Goal: Task Accomplishment & Management: Use online tool/utility

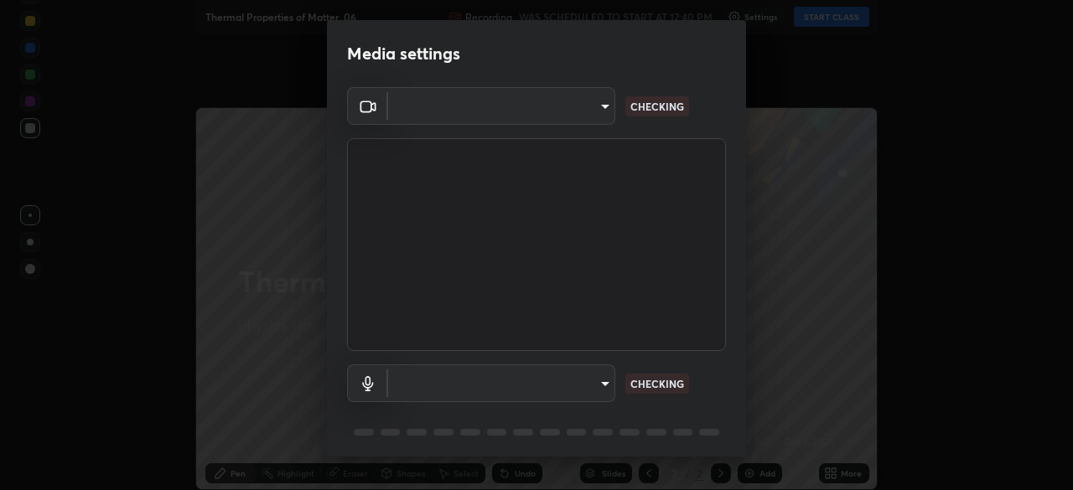
type input "7cfe94af4a2b9d0b227cff3a280efb903eecbe0022df816207a05b9fad260e24"
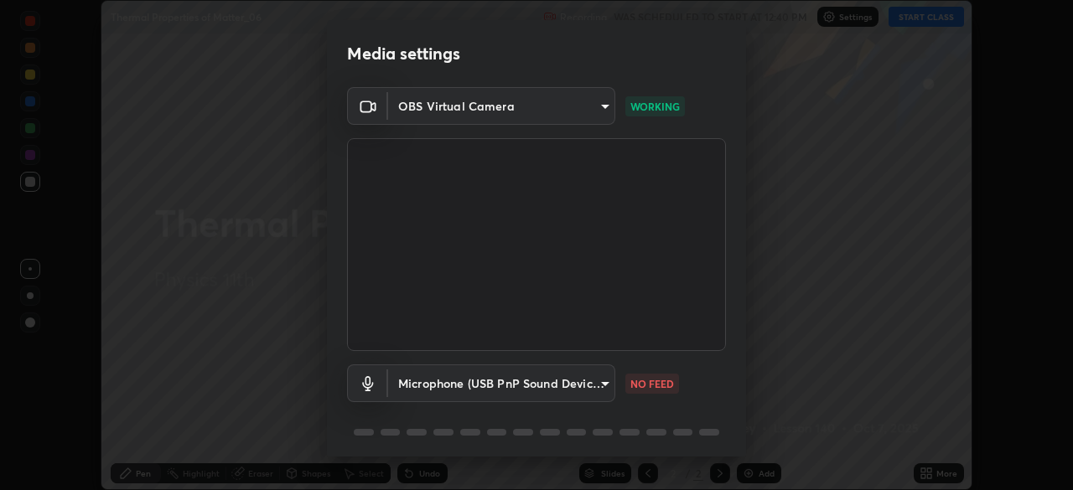
scroll to position [59, 0]
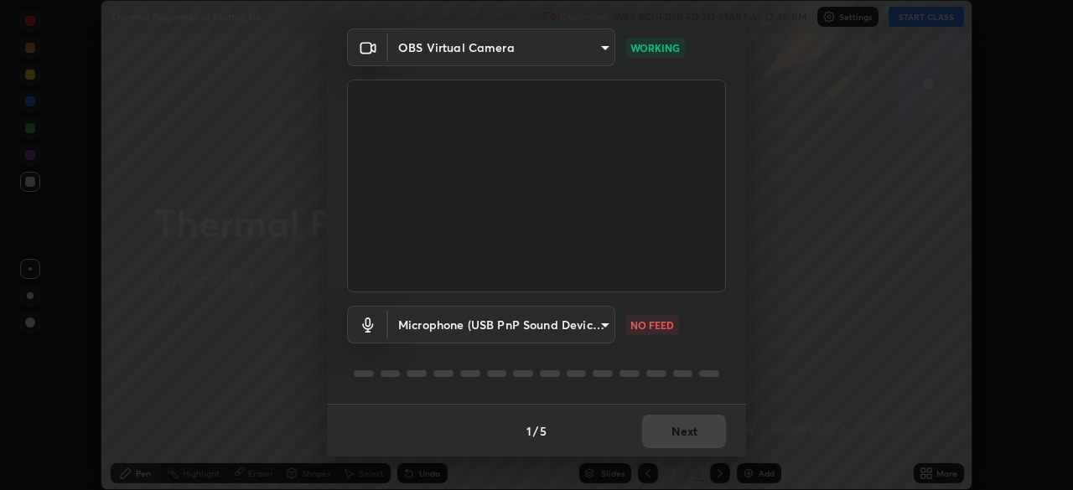
click at [538, 319] on body "Erase all Thermal Properties of Matter_06 Recording WAS SCHEDULED TO START AT 1…" at bounding box center [536, 245] width 1073 height 490
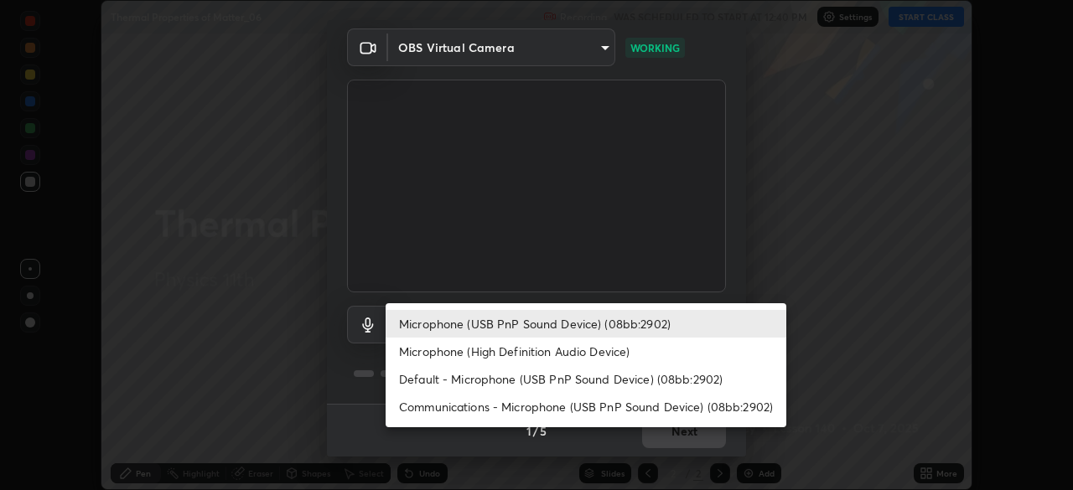
click at [449, 355] on li "Microphone (High Definition Audio Device)" at bounding box center [586, 352] width 401 height 28
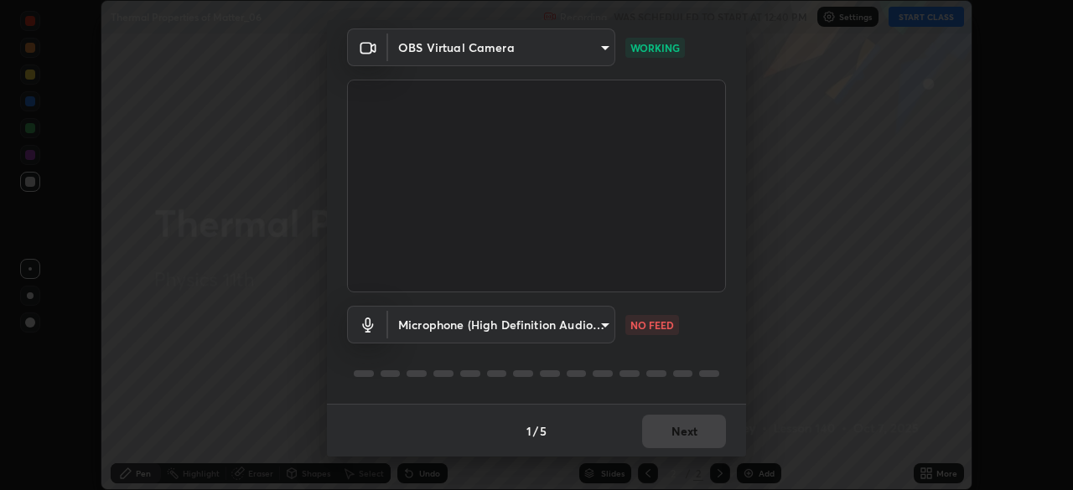
click at [474, 327] on body "Erase all Thermal Properties of Matter_06 Recording WAS SCHEDULED TO START AT 1…" at bounding box center [536, 245] width 1073 height 490
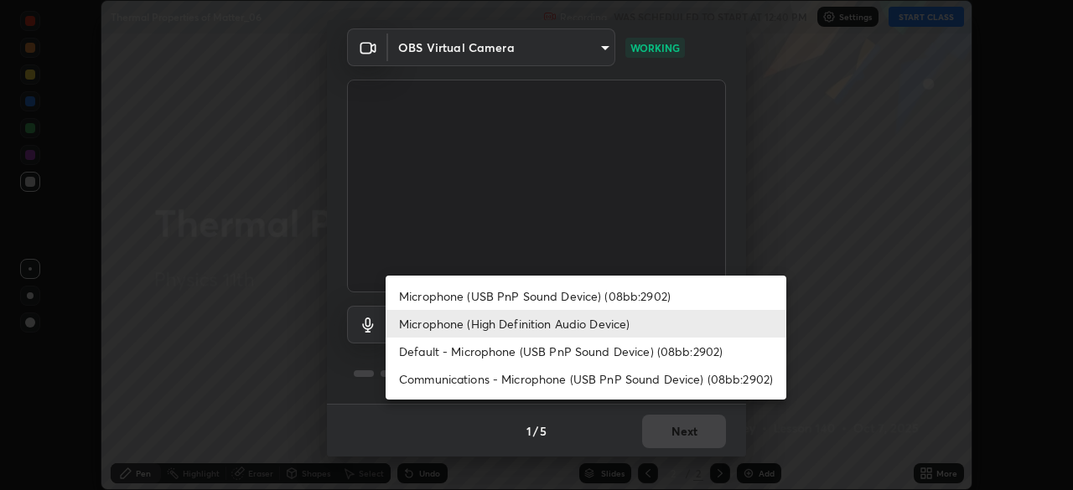
click at [469, 308] on li "Microphone (USB PnP Sound Device) (08bb:2902)" at bounding box center [586, 297] width 401 height 28
type input "65ea1d50cfe2c0030435849423ecf05871d123ae1f9d40a275a29f84c3c193ae"
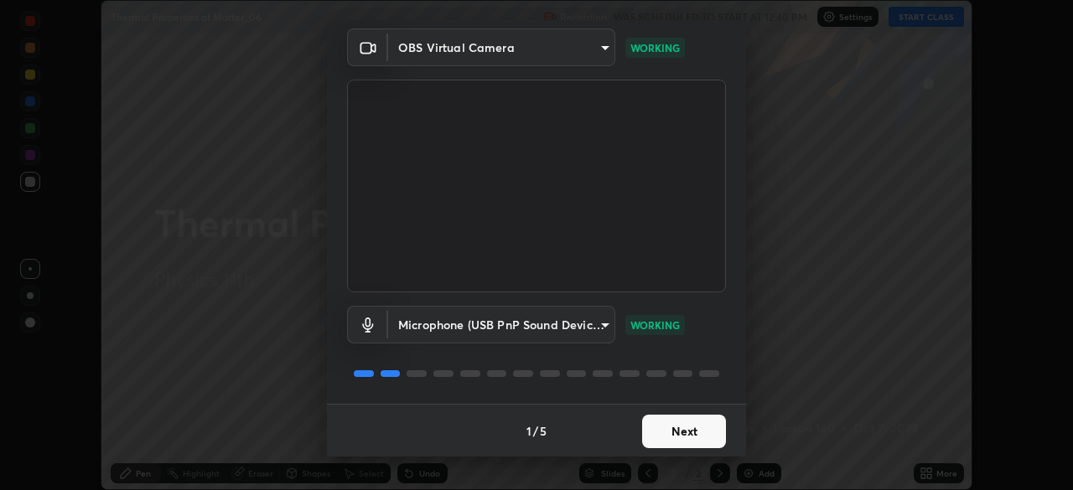
click at [662, 424] on button "Next" at bounding box center [684, 432] width 84 height 34
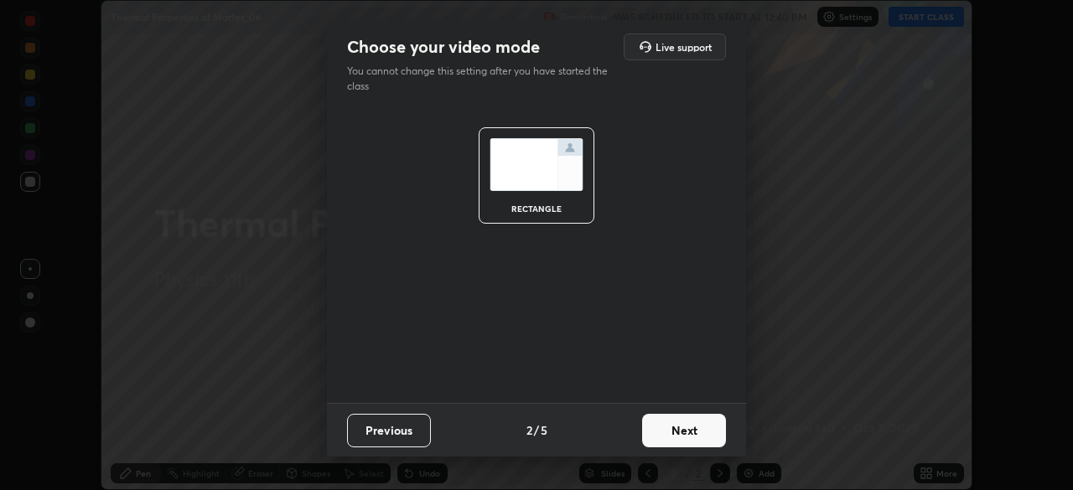
scroll to position [0, 0]
click at [667, 441] on button "Next" at bounding box center [684, 431] width 84 height 34
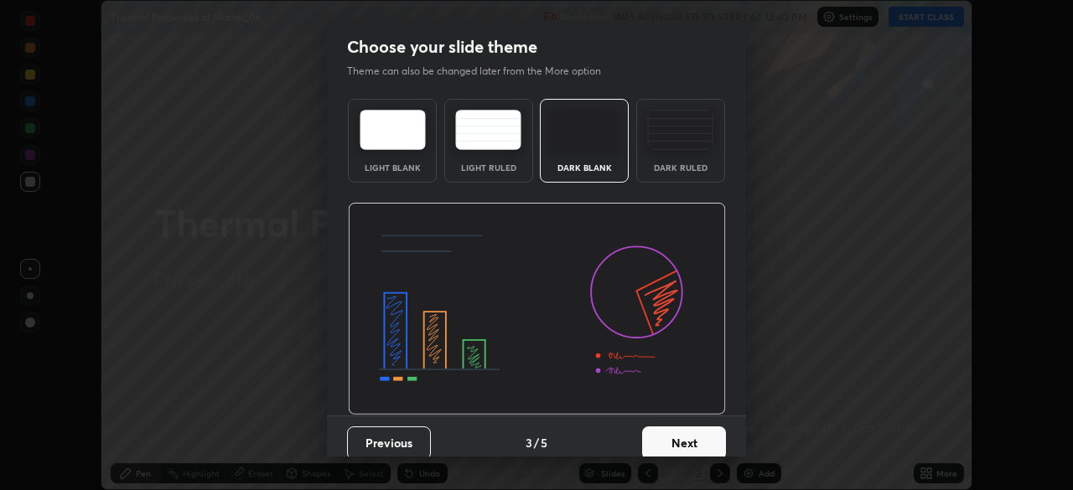
click at [686, 443] on button "Next" at bounding box center [684, 444] width 84 height 34
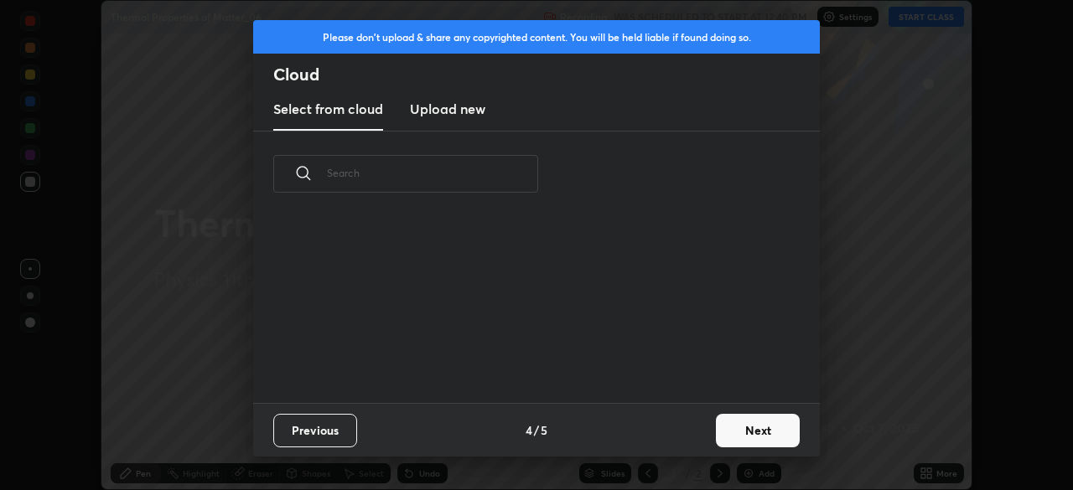
scroll to position [186, 538]
click at [736, 431] on button "Next" at bounding box center [758, 431] width 84 height 34
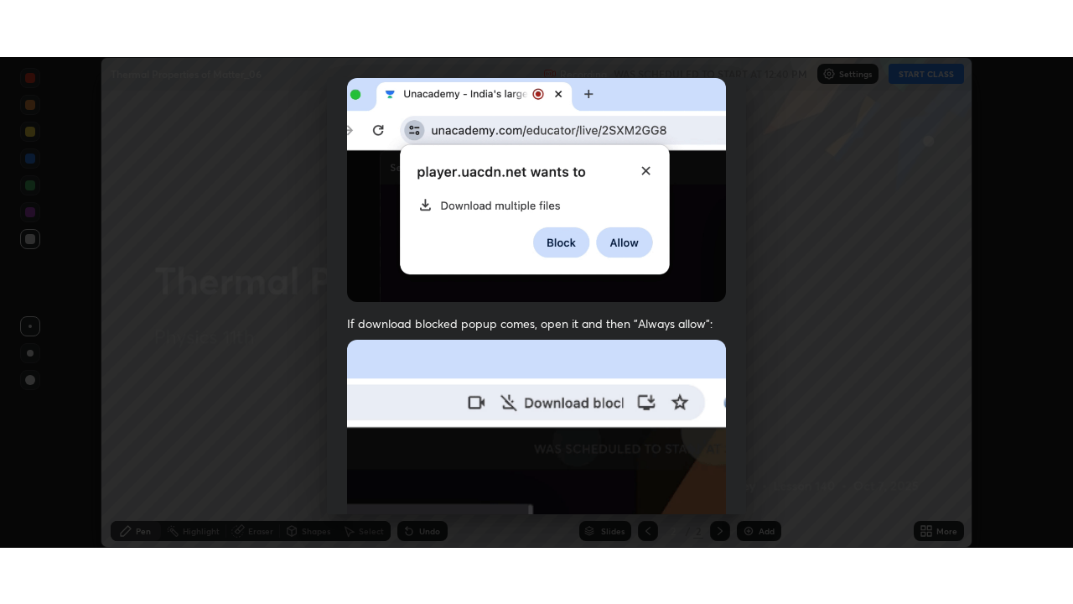
scroll to position [401, 0]
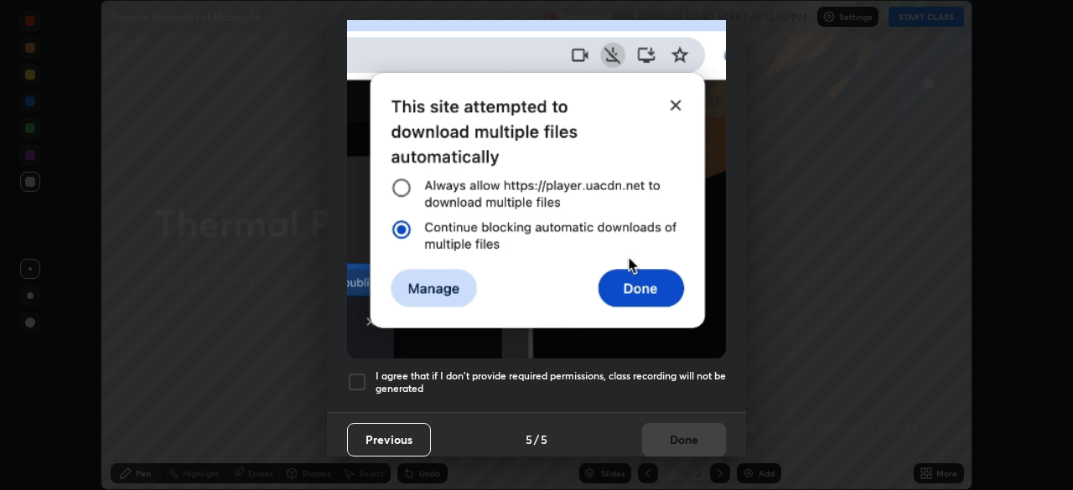
click at [358, 372] on div at bounding box center [357, 382] width 20 height 20
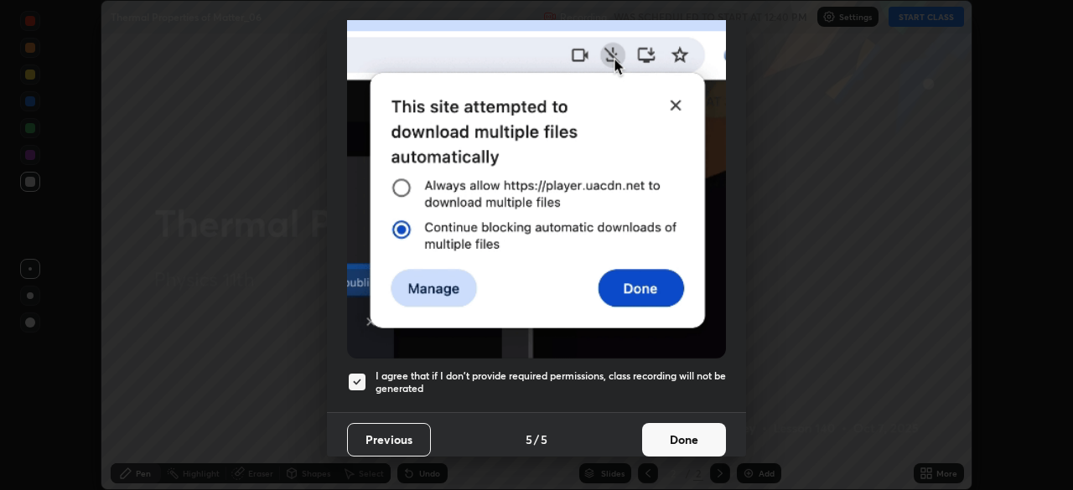
click at [686, 439] on button "Done" at bounding box center [684, 440] width 84 height 34
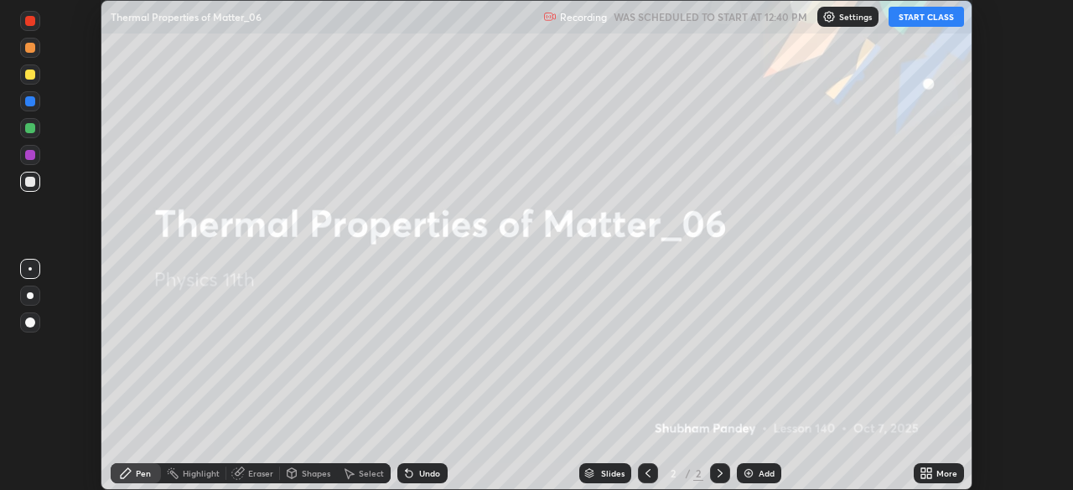
click at [913, 17] on button "START CLASS" at bounding box center [926, 17] width 75 height 20
click at [936, 477] on div "More" at bounding box center [946, 473] width 21 height 8
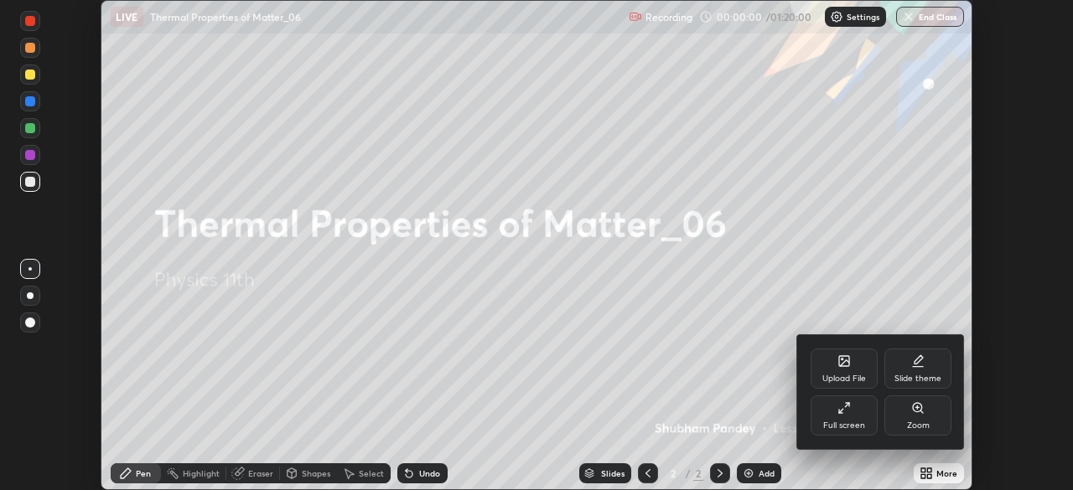
click at [865, 418] on div "Full screen" at bounding box center [844, 416] width 67 height 40
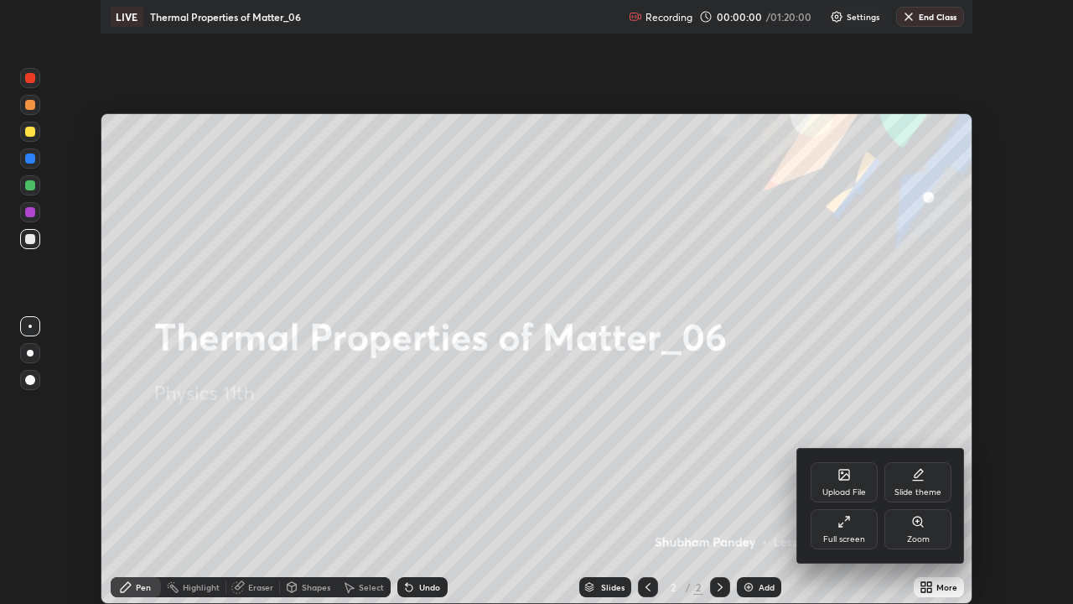
scroll to position [604, 1073]
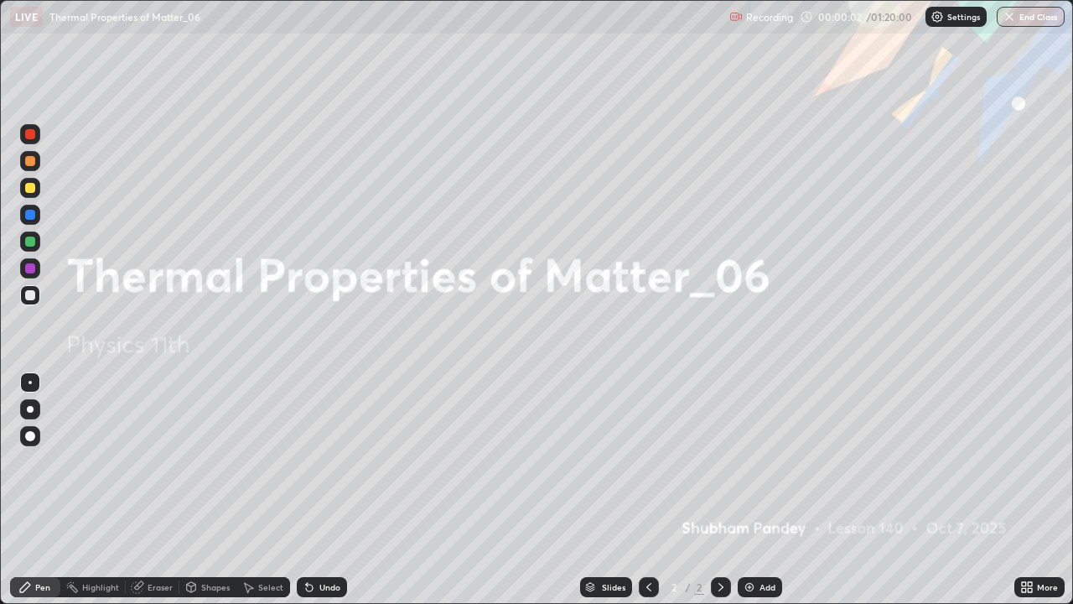
click at [33, 196] on div at bounding box center [30, 188] width 20 height 20
click at [30, 408] on div at bounding box center [30, 409] width 7 height 7
click at [756, 490] on div "Add" at bounding box center [760, 587] width 44 height 20
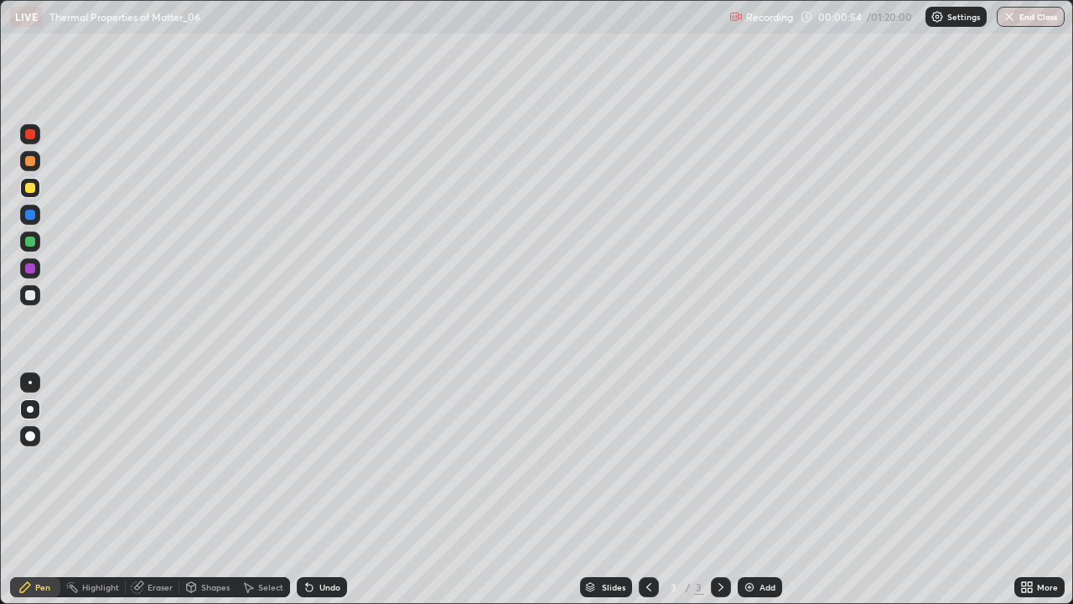
click at [221, 490] on div "Shapes" at bounding box center [207, 587] width 57 height 20
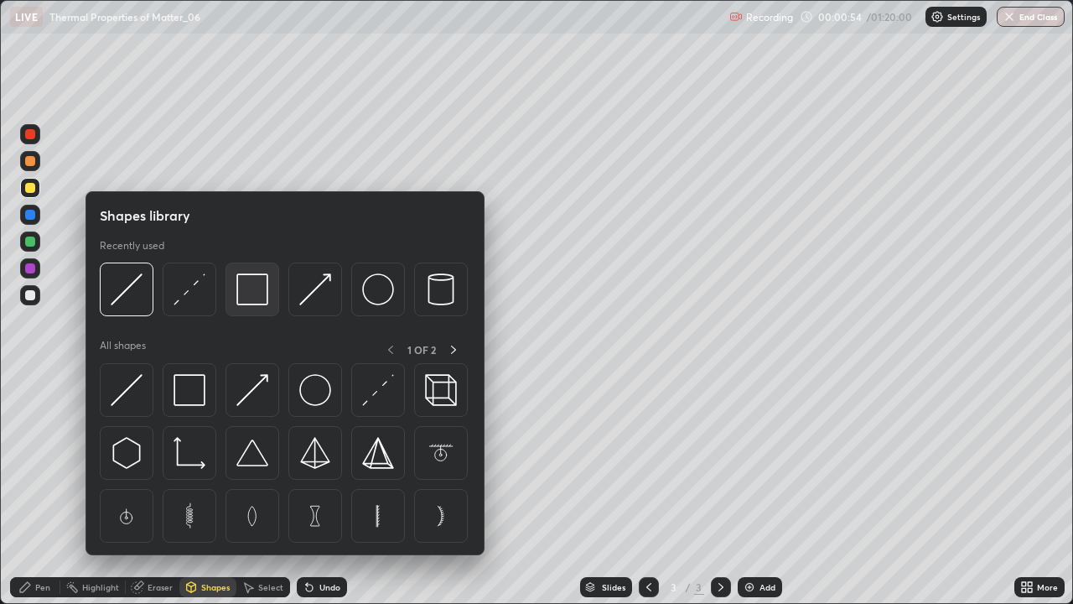
click at [250, 295] on img at bounding box center [252, 289] width 32 height 32
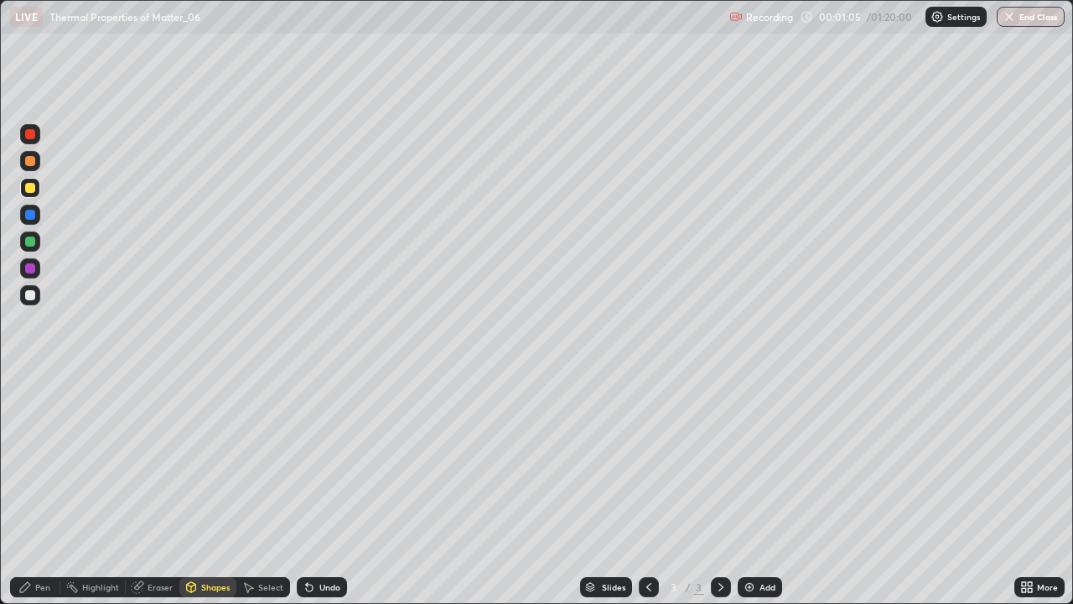
click at [205, 490] on div "Shapes" at bounding box center [207, 587] width 57 height 20
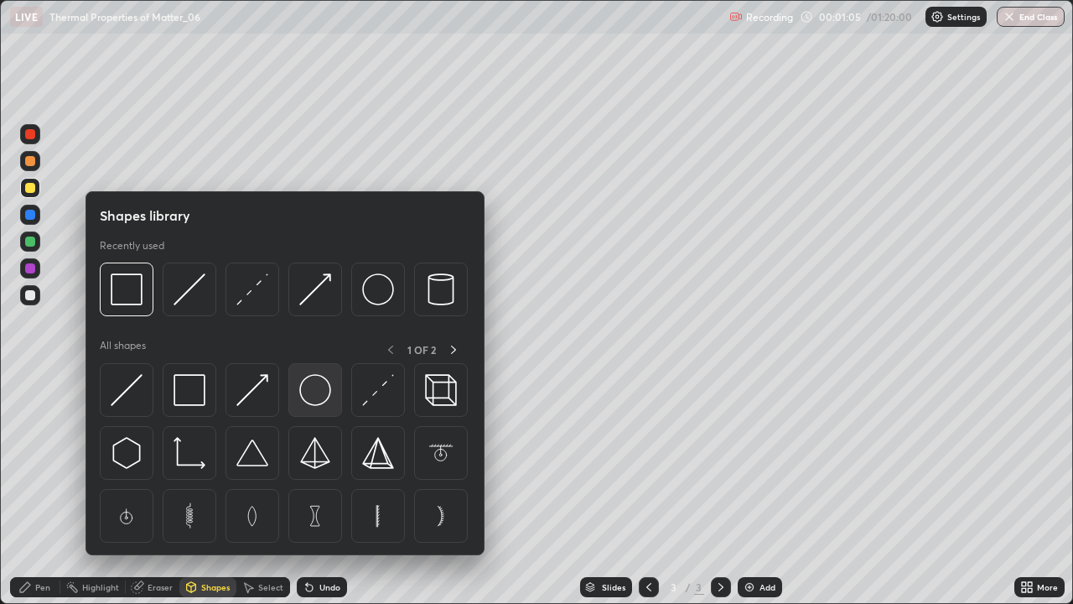
click at [314, 394] on img at bounding box center [315, 390] width 32 height 32
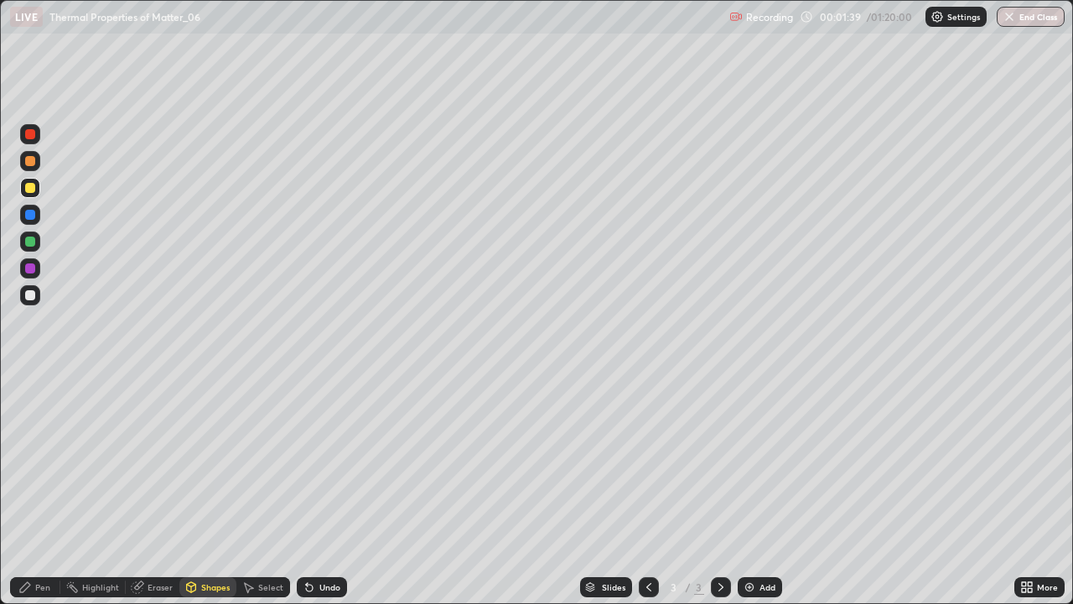
click at [264, 490] on div "Select" at bounding box center [263, 587] width 54 height 20
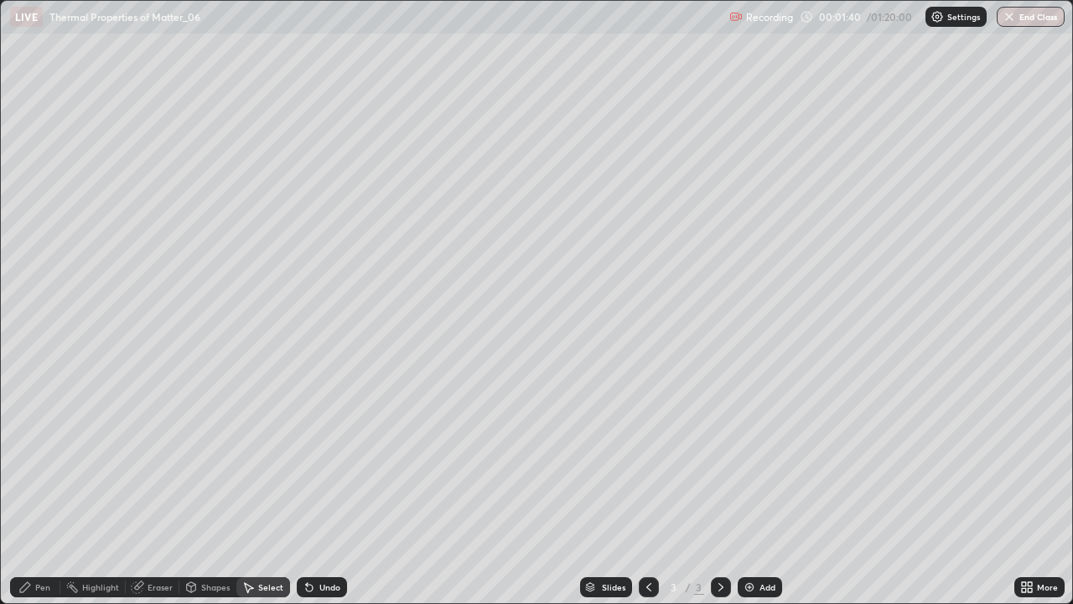
click at [164, 490] on div "Eraser" at bounding box center [160, 587] width 25 height 8
click at [267, 490] on div "Select" at bounding box center [270, 587] width 25 height 8
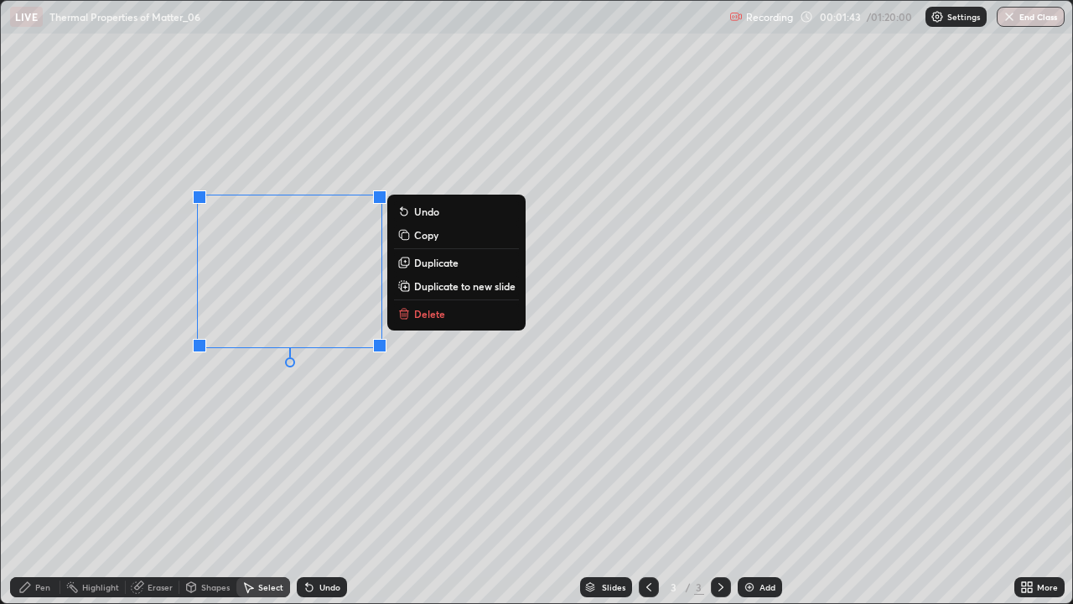
click at [431, 265] on p "Duplicate" at bounding box center [436, 262] width 44 height 13
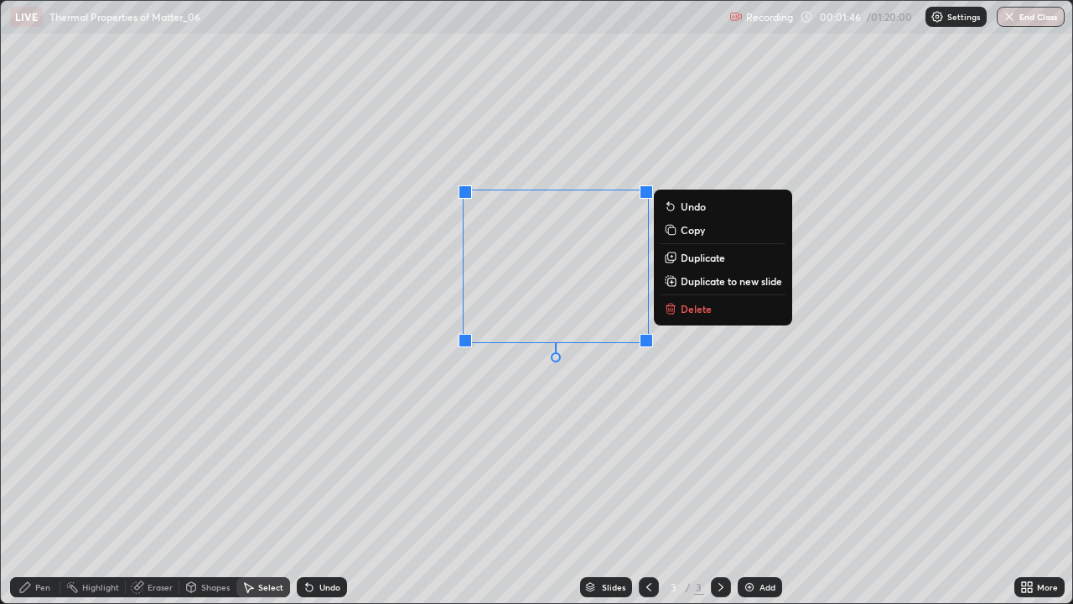
click at [29, 490] on icon at bounding box center [24, 586] width 13 height 13
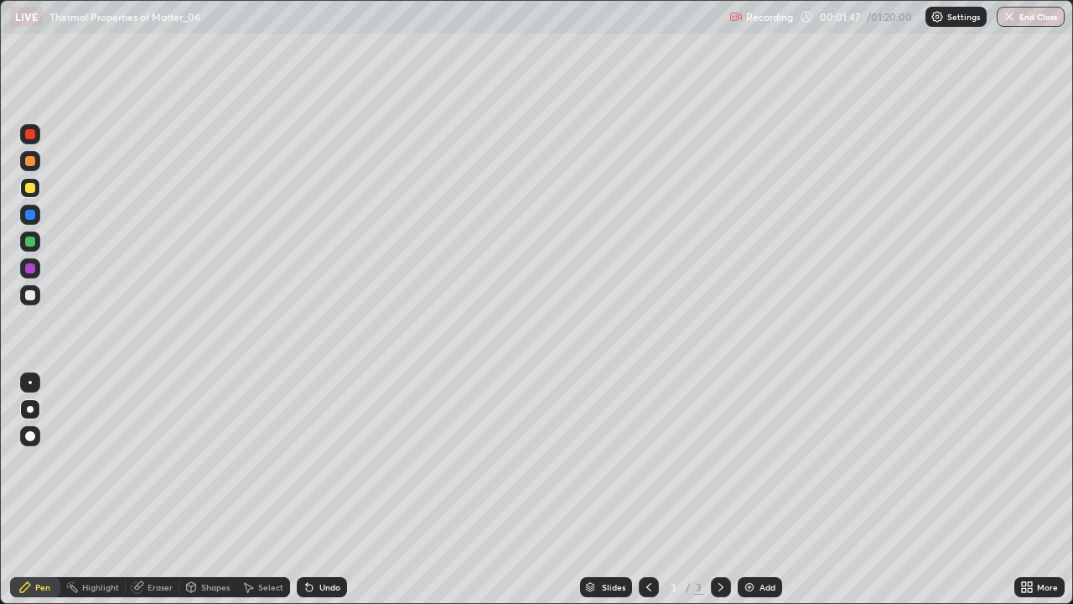
click at [209, 490] on div "Shapes" at bounding box center [207, 587] width 57 height 20
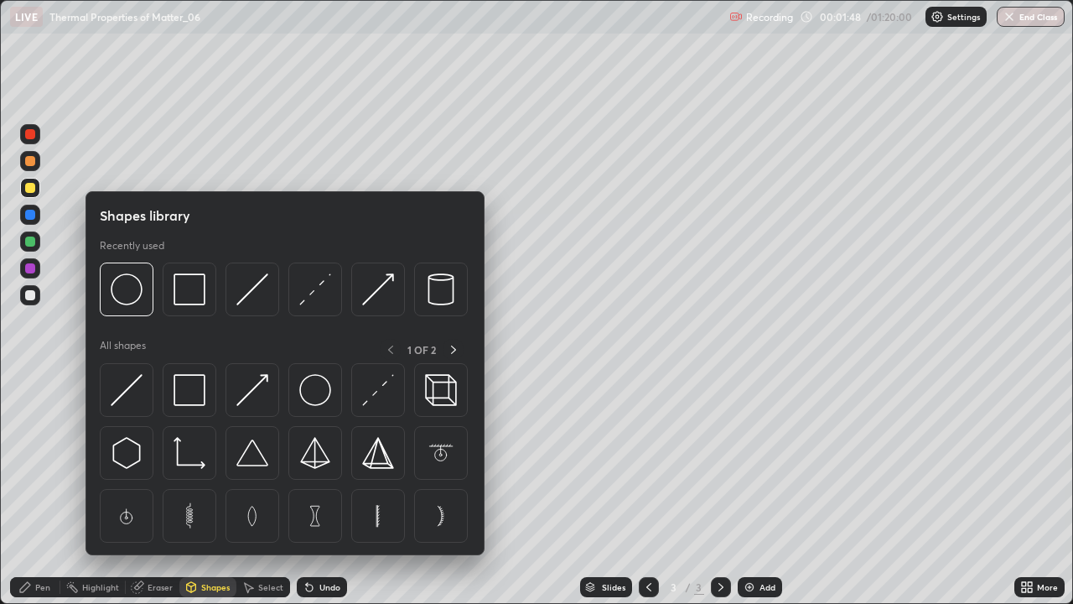
click at [260, 490] on div "Select" at bounding box center [270, 587] width 25 height 8
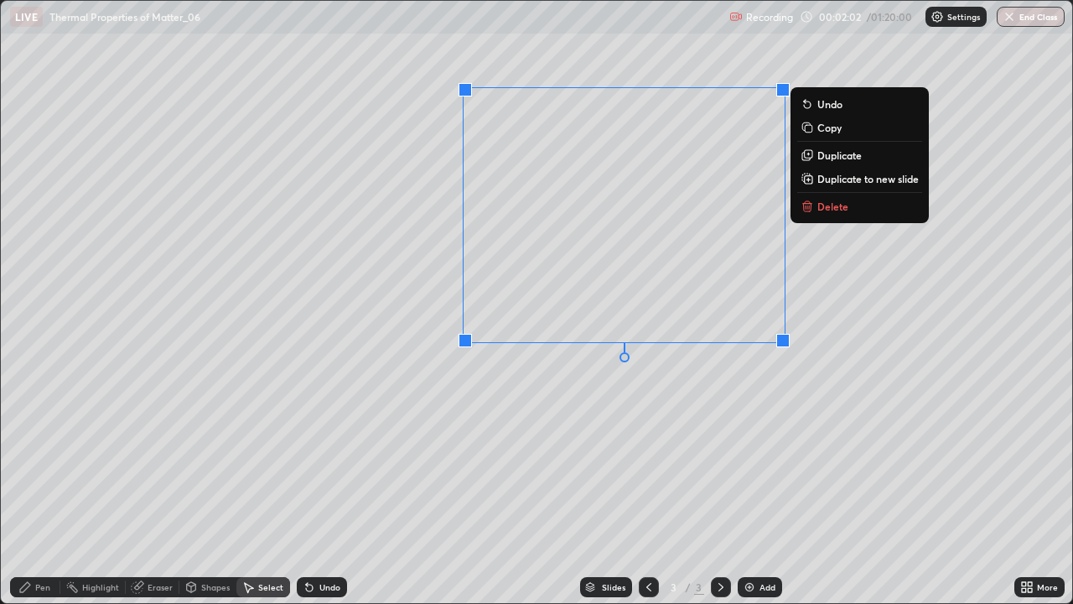
click at [34, 490] on div "Pen" at bounding box center [35, 587] width 50 height 20
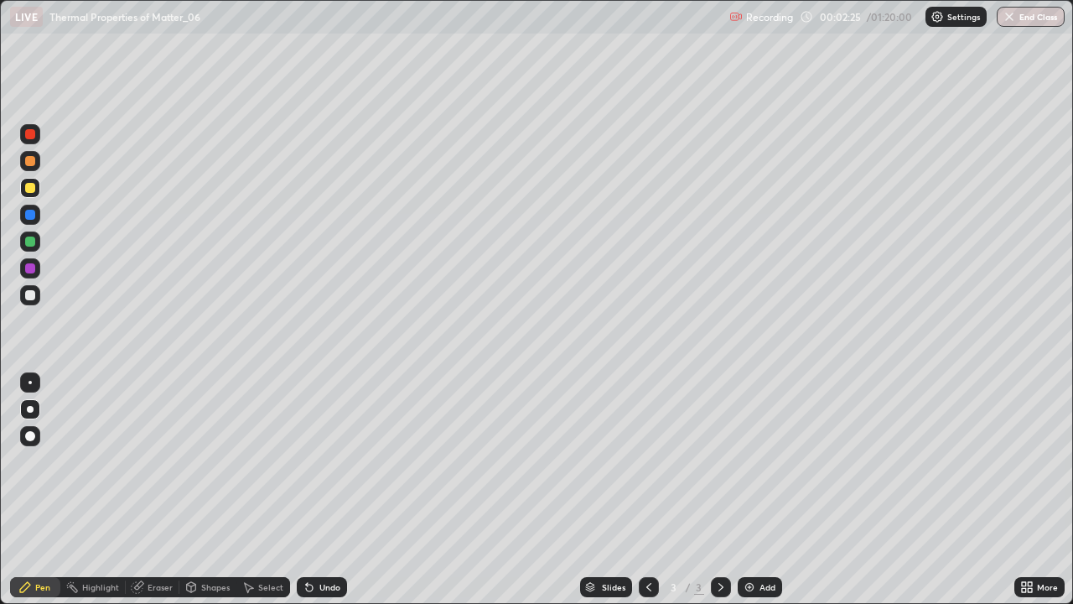
click at [762, 490] on div "Add" at bounding box center [768, 587] width 16 height 8
click at [29, 297] on div at bounding box center [30, 295] width 10 height 10
click at [753, 490] on div "Add" at bounding box center [760, 587] width 44 height 20
click at [28, 187] on div at bounding box center [30, 188] width 10 height 10
click at [163, 490] on div "Eraser" at bounding box center [160, 587] width 25 height 8
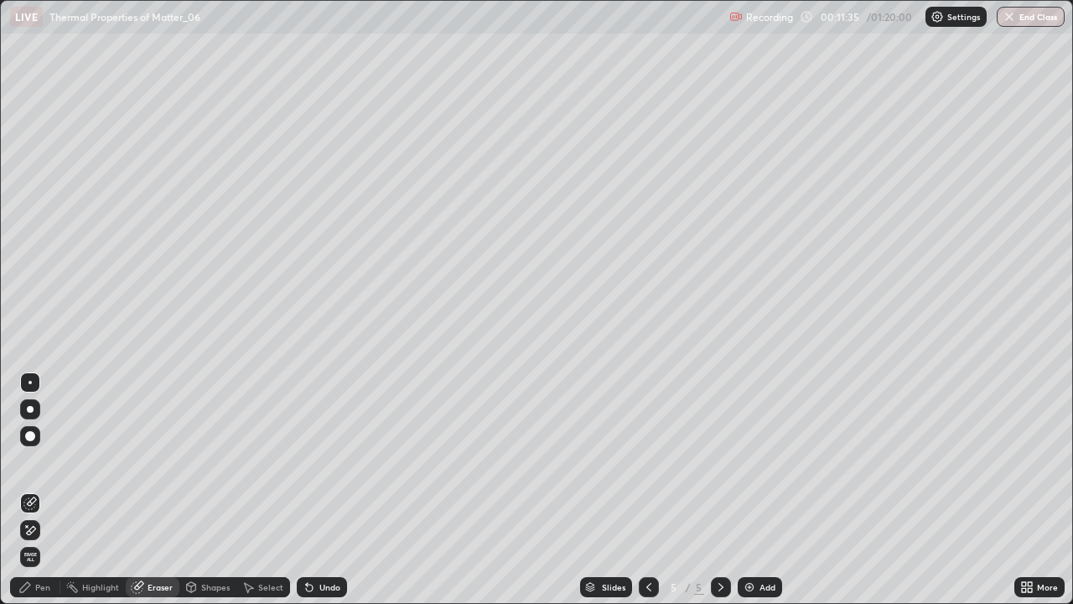
click at [39, 490] on div "Pen" at bounding box center [35, 587] width 50 height 20
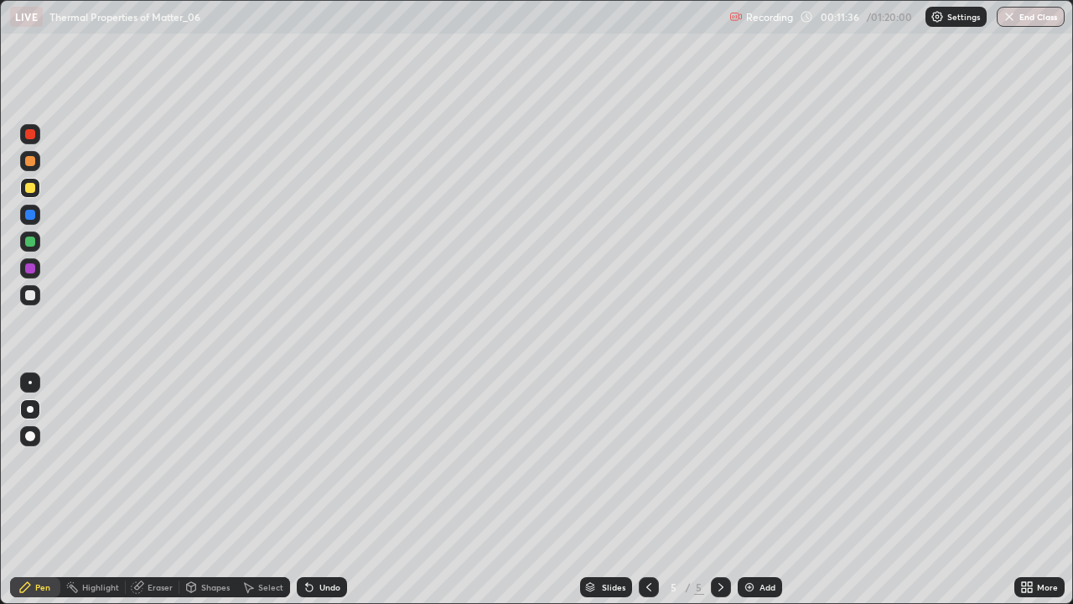
click at [33, 298] on div at bounding box center [30, 295] width 10 height 10
click at [330, 490] on div "Undo" at bounding box center [329, 587] width 21 height 8
click at [342, 490] on div "Undo" at bounding box center [322, 587] width 50 height 20
click at [164, 490] on div "Eraser" at bounding box center [160, 587] width 25 height 8
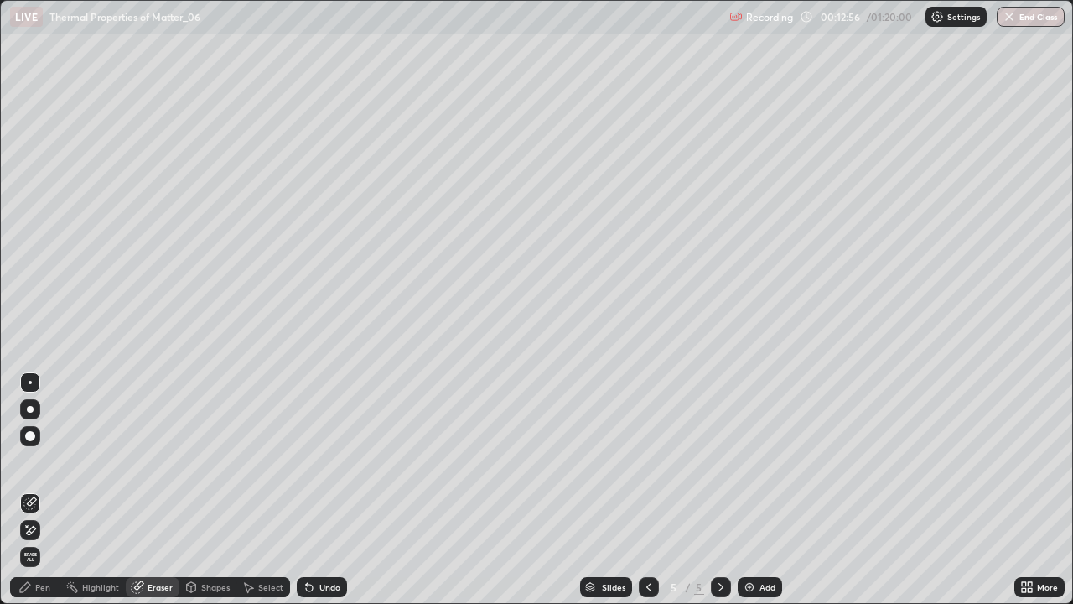
click at [52, 490] on div "Pen" at bounding box center [35, 587] width 50 height 20
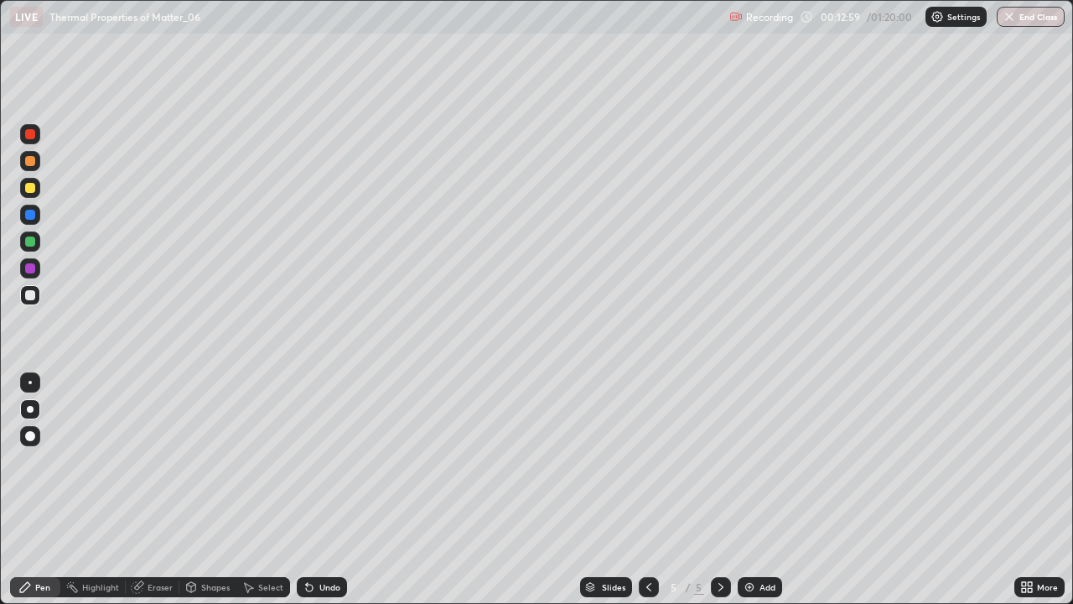
click at [332, 490] on div "Undo" at bounding box center [329, 587] width 21 height 8
click at [330, 490] on div "Undo" at bounding box center [329, 587] width 21 height 8
click at [335, 490] on div "Undo" at bounding box center [322, 587] width 50 height 20
click at [340, 490] on div "Undo" at bounding box center [322, 587] width 50 height 20
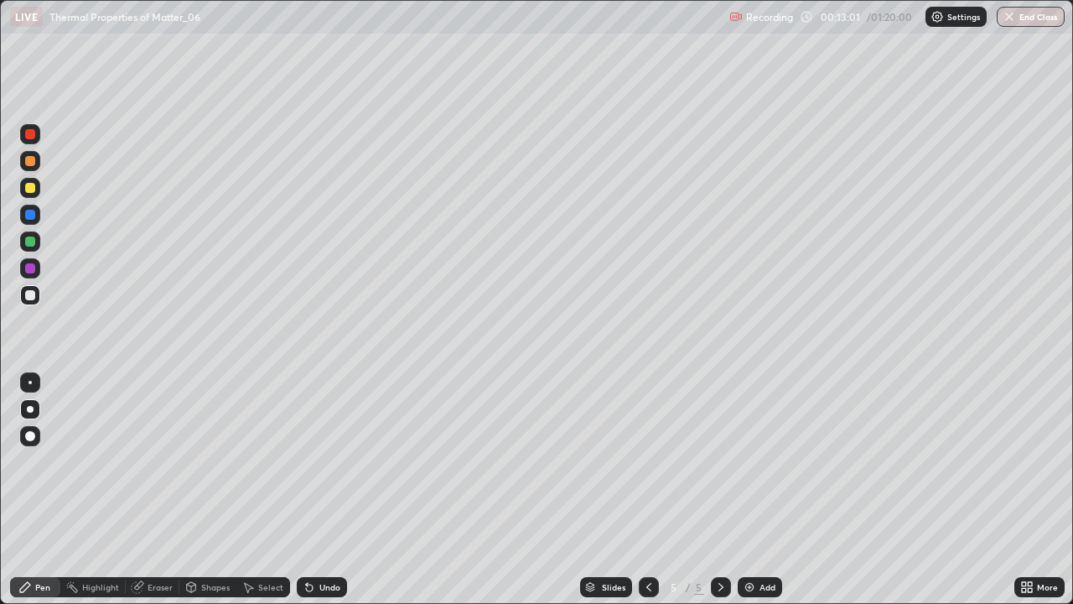
click at [336, 490] on div "Undo" at bounding box center [329, 587] width 21 height 8
click at [334, 490] on div "Undo" at bounding box center [322, 587] width 50 height 20
click at [337, 490] on div "Undo" at bounding box center [322, 587] width 50 height 20
click at [337, 490] on div "Undo" at bounding box center [329, 587] width 21 height 8
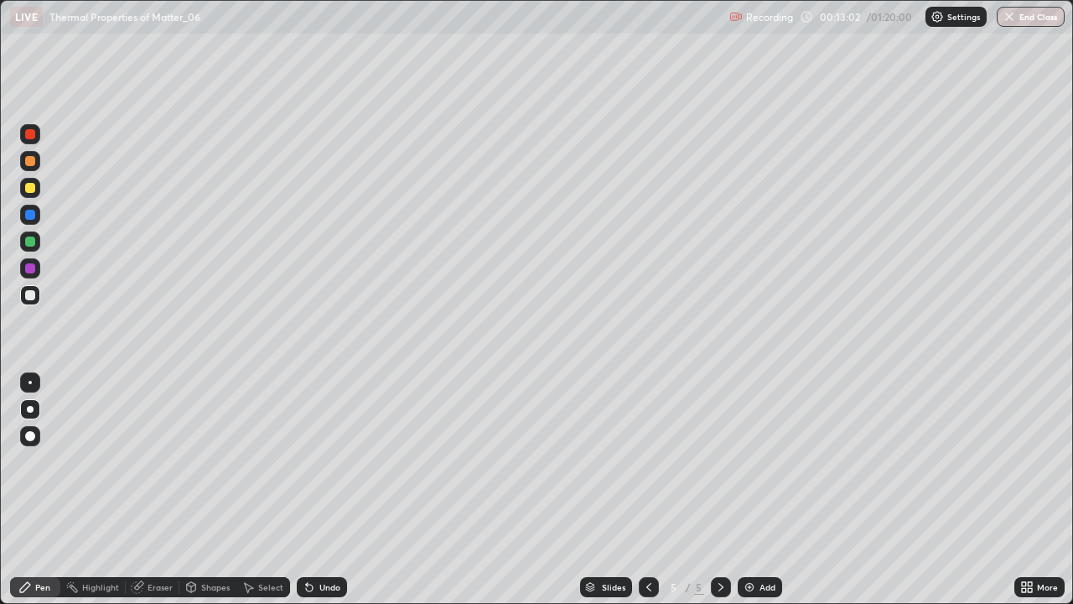
click at [337, 490] on div "Undo" at bounding box center [329, 587] width 21 height 8
click at [647, 490] on icon at bounding box center [648, 586] width 13 height 13
click at [718, 490] on div at bounding box center [721, 587] width 20 height 20
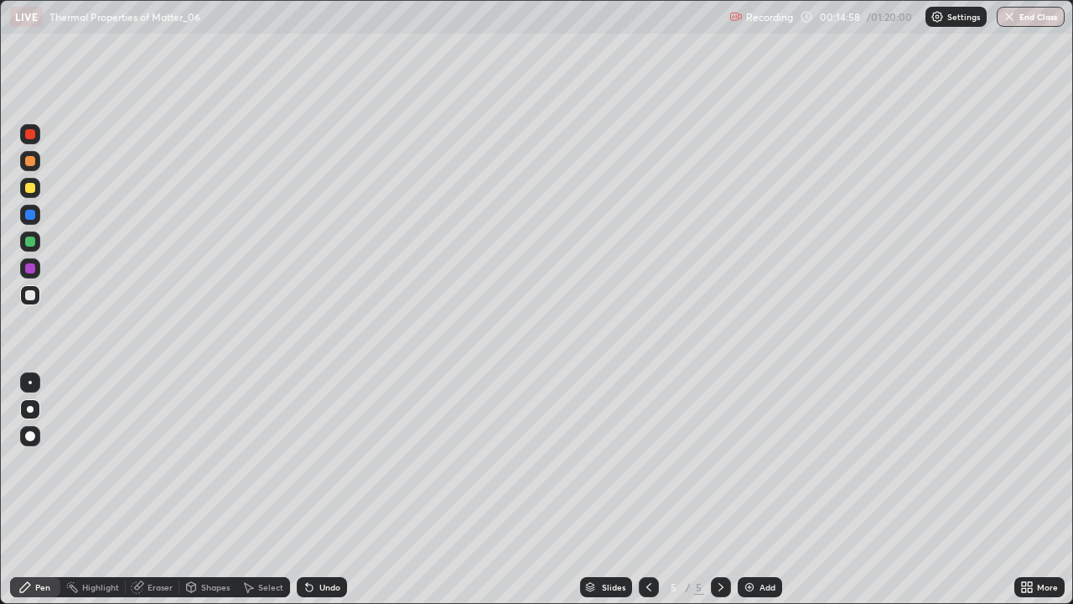
click at [723, 490] on div at bounding box center [721, 587] width 20 height 34
click at [760, 490] on div "Add" at bounding box center [768, 587] width 16 height 8
click at [648, 490] on div at bounding box center [649, 587] width 20 height 20
click at [717, 490] on icon at bounding box center [720, 586] width 13 height 13
click at [30, 188] on div at bounding box center [30, 188] width 10 height 10
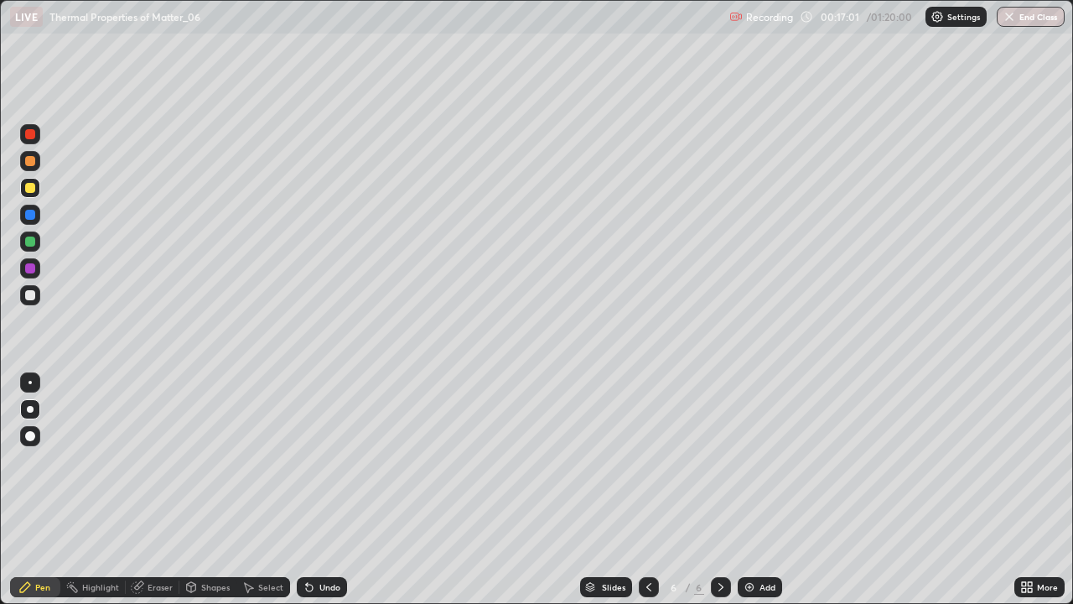
click at [218, 490] on div "Shapes" at bounding box center [215, 587] width 29 height 8
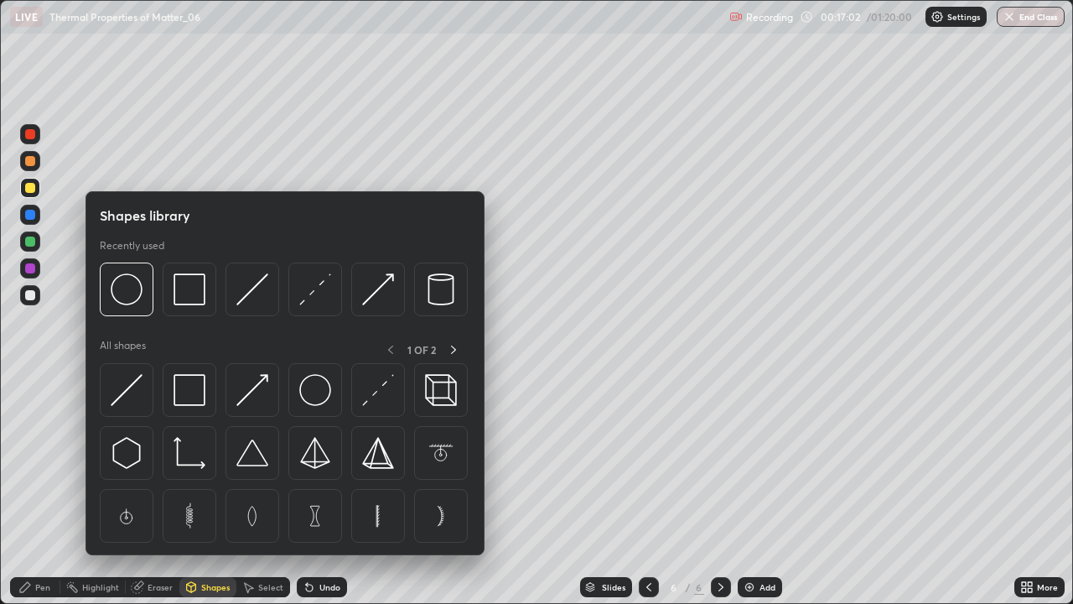
click at [190, 289] on img at bounding box center [190, 289] width 32 height 32
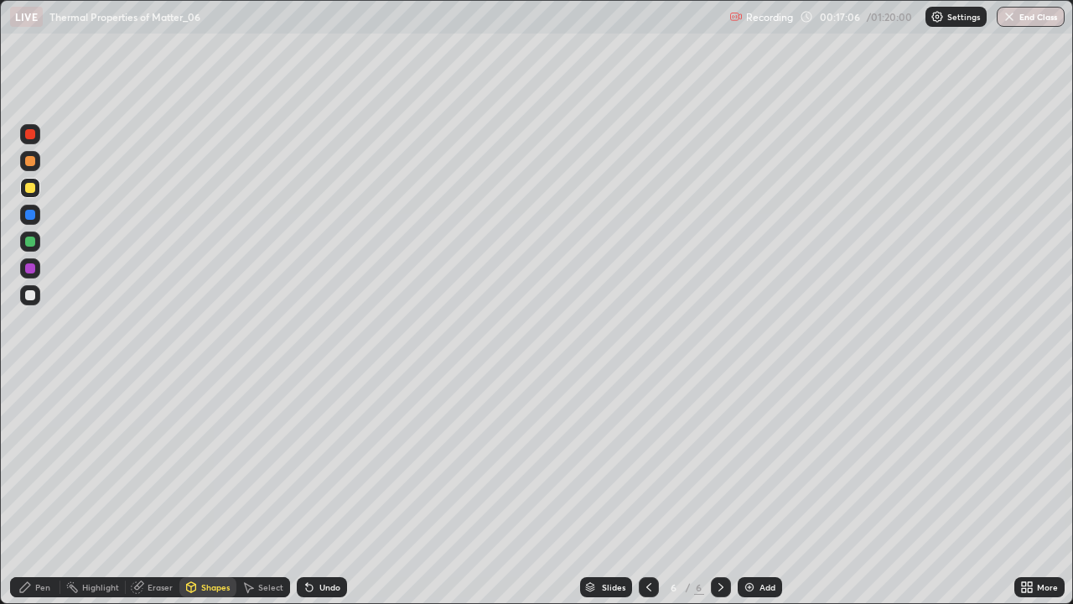
click at [30, 298] on div at bounding box center [30, 295] width 10 height 10
click at [28, 490] on div "Pen" at bounding box center [35, 587] width 50 height 20
click at [28, 192] on div at bounding box center [30, 188] width 10 height 10
click at [325, 490] on div "Undo" at bounding box center [329, 587] width 21 height 8
click at [314, 490] on div "Undo" at bounding box center [322, 587] width 50 height 20
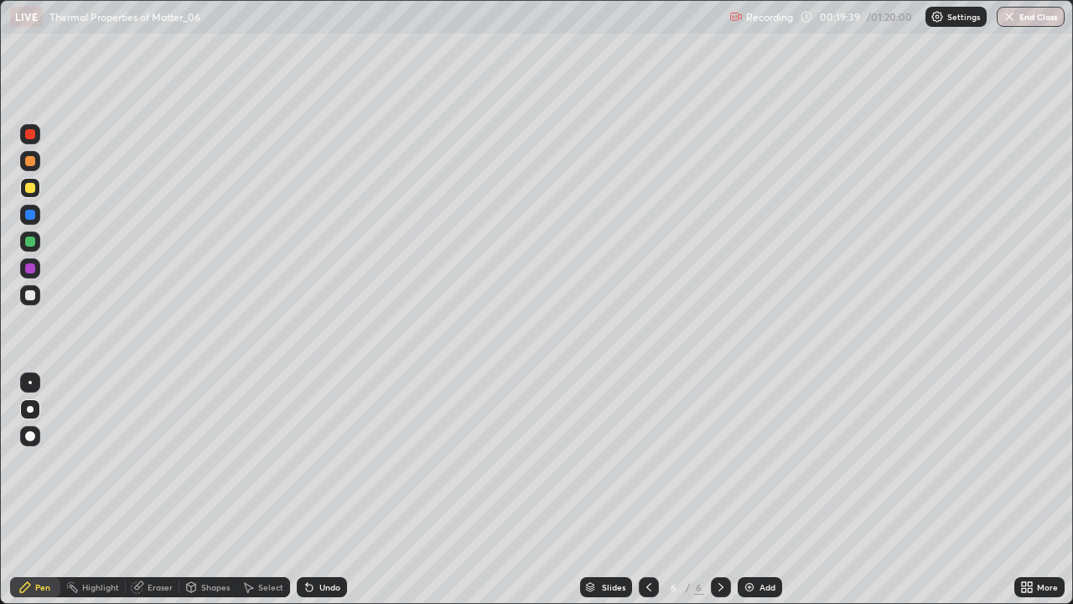
click at [305, 490] on icon at bounding box center [309, 586] width 13 height 13
click at [302, 490] on div "Undo" at bounding box center [322, 587] width 50 height 20
click at [765, 490] on div "Add" at bounding box center [768, 587] width 16 height 8
click at [29, 189] on div at bounding box center [30, 188] width 10 height 10
click at [210, 490] on div "Shapes" at bounding box center [207, 587] width 57 height 20
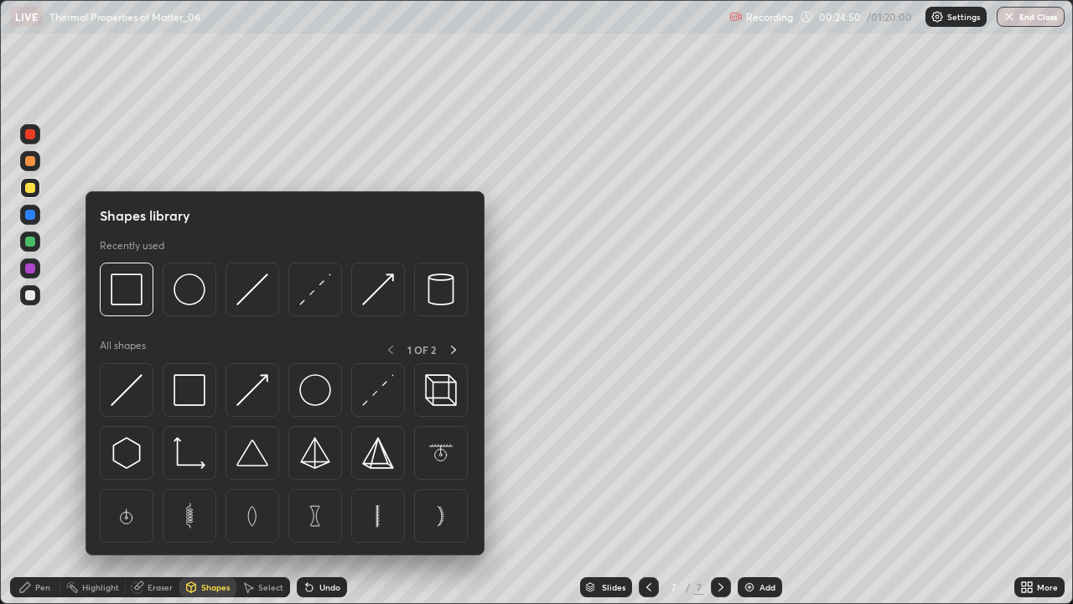
click at [243, 397] on img at bounding box center [252, 390] width 32 height 32
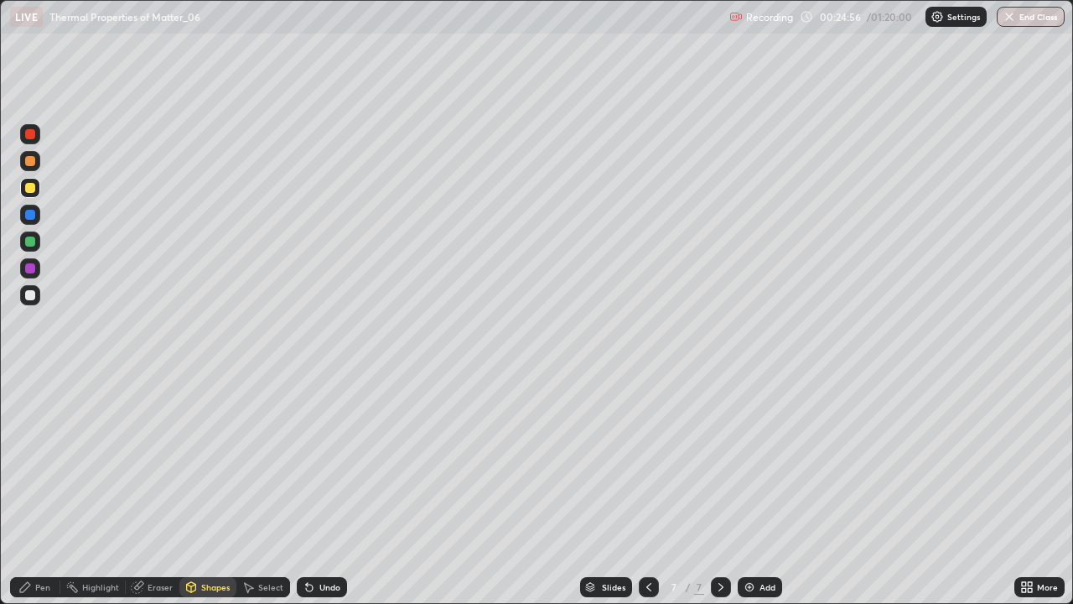
click at [38, 490] on div "Pen" at bounding box center [42, 587] width 15 height 8
click at [210, 490] on div "Shapes" at bounding box center [215, 587] width 29 height 8
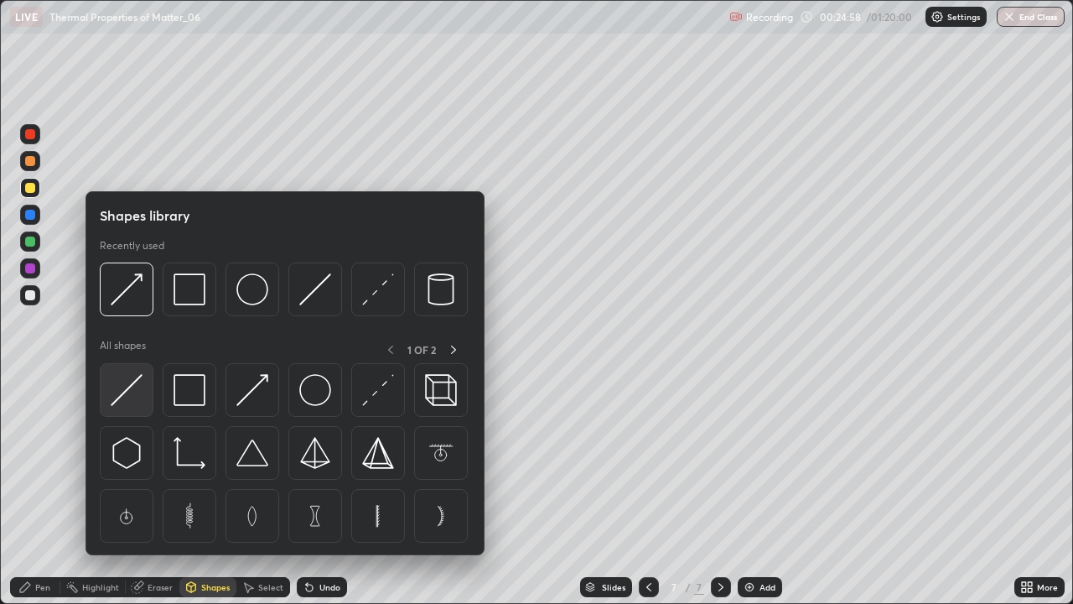
click at [132, 392] on img at bounding box center [127, 390] width 32 height 32
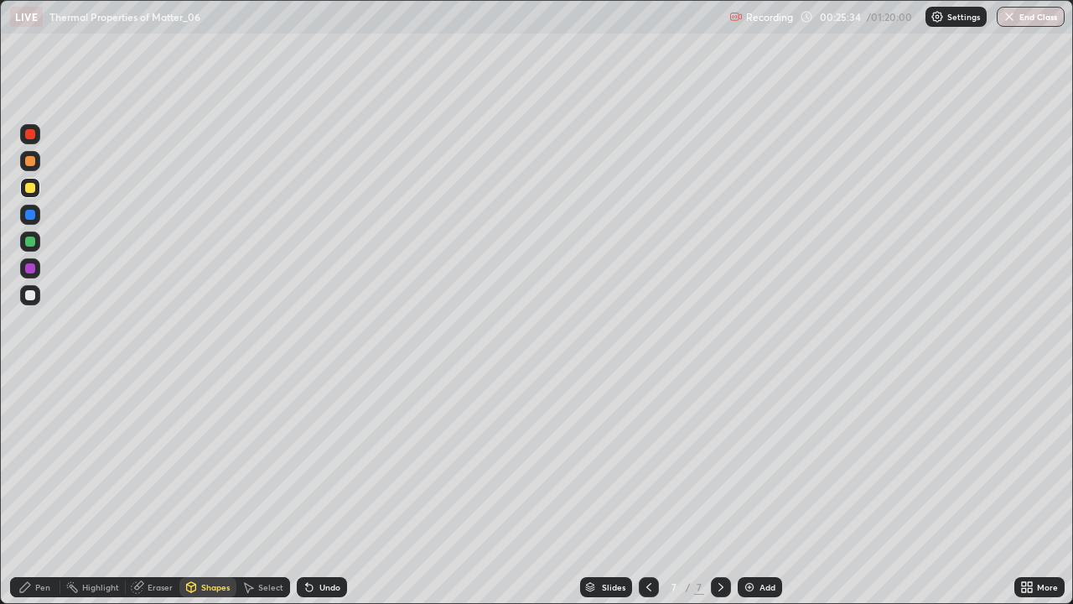
click at [329, 490] on div "Undo" at bounding box center [329, 587] width 21 height 8
click at [30, 295] on div at bounding box center [30, 295] width 10 height 10
click at [39, 490] on div "Pen" at bounding box center [42, 587] width 15 height 8
click at [28, 186] on div at bounding box center [30, 188] width 10 height 10
click at [29, 301] on div at bounding box center [30, 295] width 20 height 20
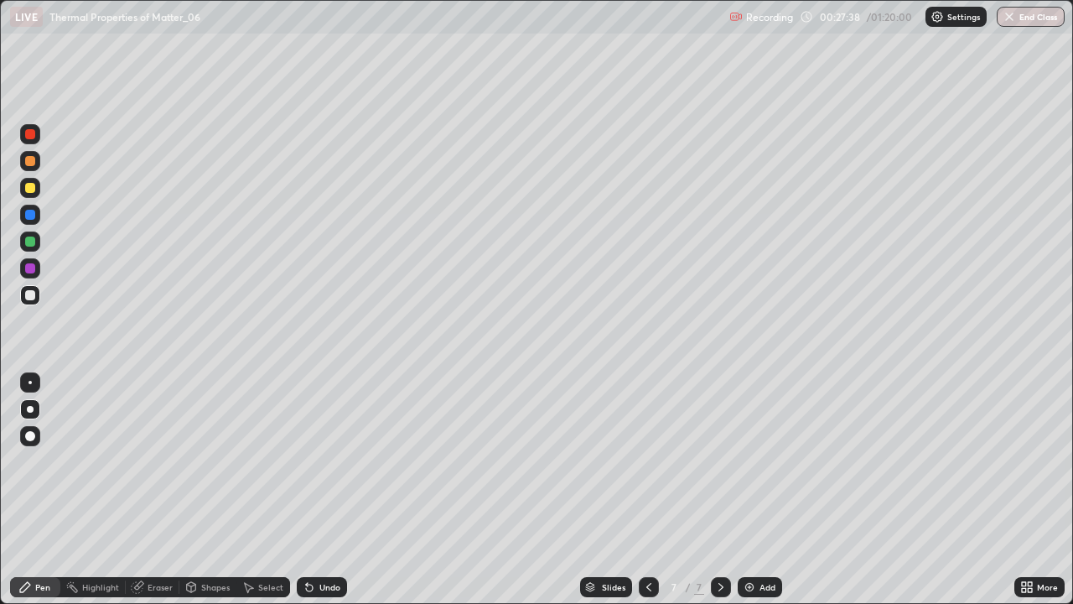
click at [320, 490] on div "Undo" at bounding box center [322, 587] width 50 height 20
click at [307, 490] on icon at bounding box center [309, 587] width 7 height 7
click at [314, 490] on icon at bounding box center [309, 586] width 13 height 13
click at [313, 490] on div "Undo" at bounding box center [322, 587] width 50 height 20
click at [325, 490] on div "Undo" at bounding box center [329, 587] width 21 height 8
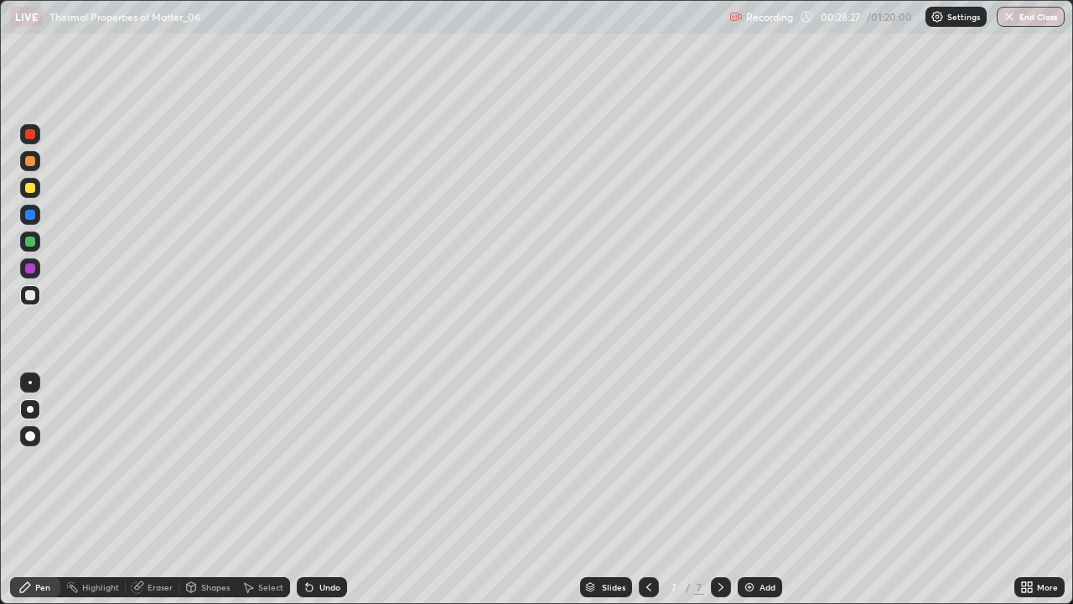
click at [28, 189] on div at bounding box center [30, 188] width 10 height 10
click at [28, 288] on div at bounding box center [30, 295] width 20 height 20
click at [750, 490] on div "Add" at bounding box center [760, 587] width 44 height 20
click at [319, 490] on div "Undo" at bounding box center [322, 587] width 50 height 20
click at [211, 490] on div "Shapes" at bounding box center [215, 587] width 29 height 8
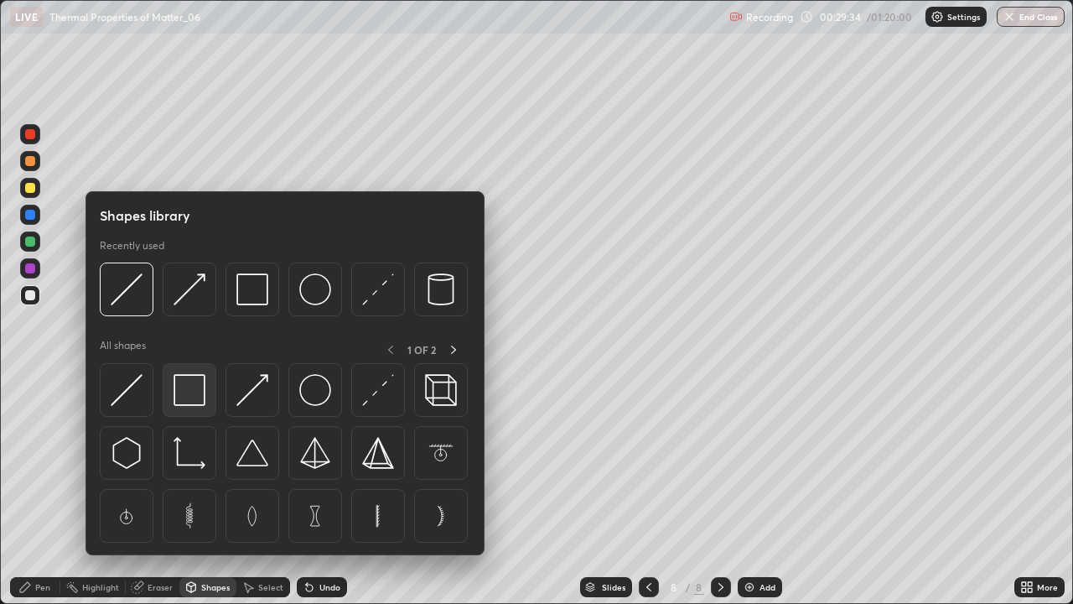
click at [181, 391] on img at bounding box center [190, 390] width 32 height 32
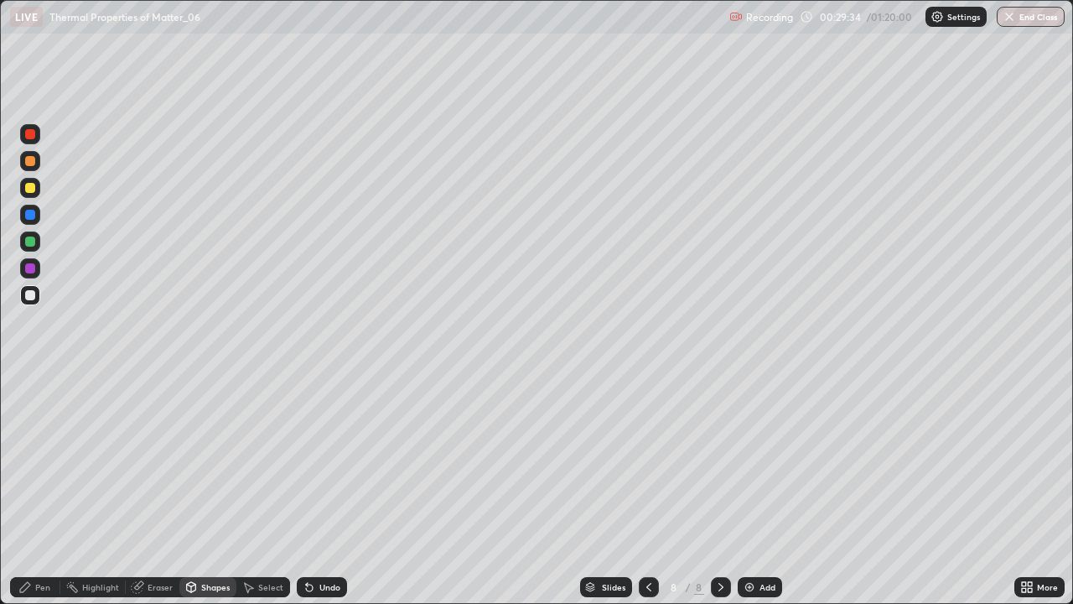
click at [34, 189] on div at bounding box center [30, 188] width 10 height 10
click at [329, 490] on div "Undo" at bounding box center [329, 587] width 21 height 8
click at [31, 300] on div at bounding box center [30, 295] width 20 height 20
click at [41, 490] on div "Pen" at bounding box center [42, 587] width 15 height 8
click at [29, 241] on div at bounding box center [30, 241] width 10 height 10
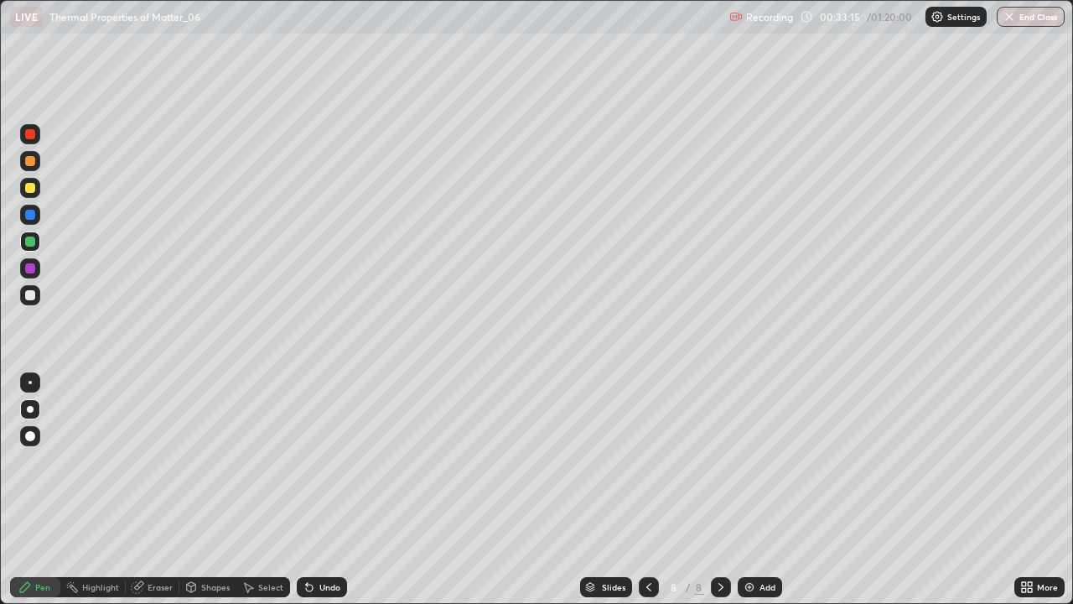
click at [33, 136] on div at bounding box center [30, 134] width 10 height 10
click at [762, 490] on div "Add" at bounding box center [760, 587] width 44 height 20
click at [29, 188] on div at bounding box center [30, 188] width 10 height 10
click at [34, 298] on div at bounding box center [30, 295] width 10 height 10
click at [324, 490] on div "Undo" at bounding box center [322, 587] width 50 height 20
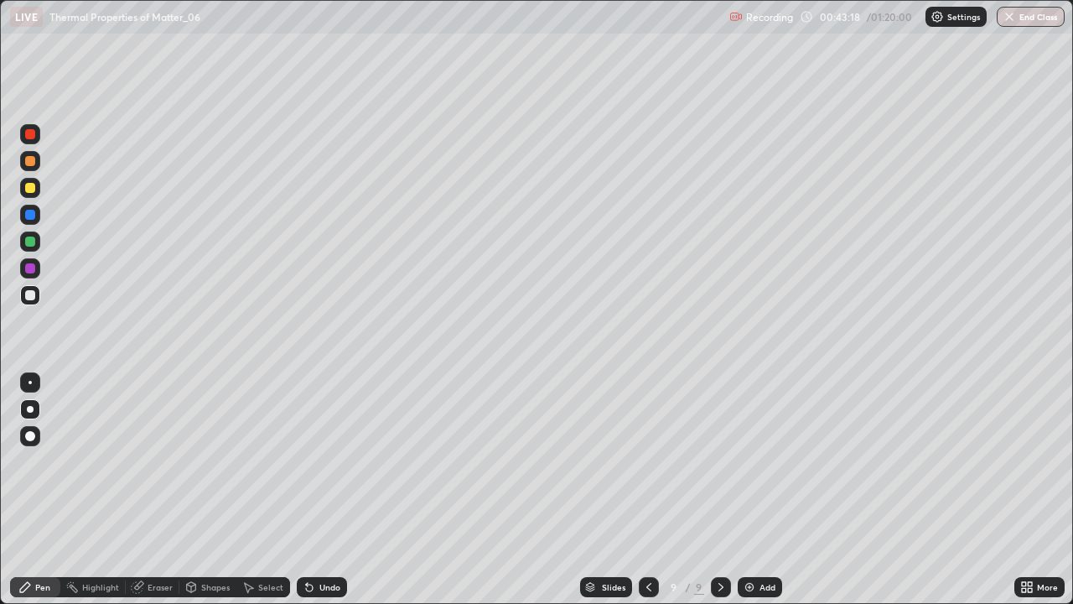
click at [324, 490] on div "Undo" at bounding box center [322, 587] width 50 height 20
click at [760, 490] on div "Add" at bounding box center [760, 587] width 44 height 20
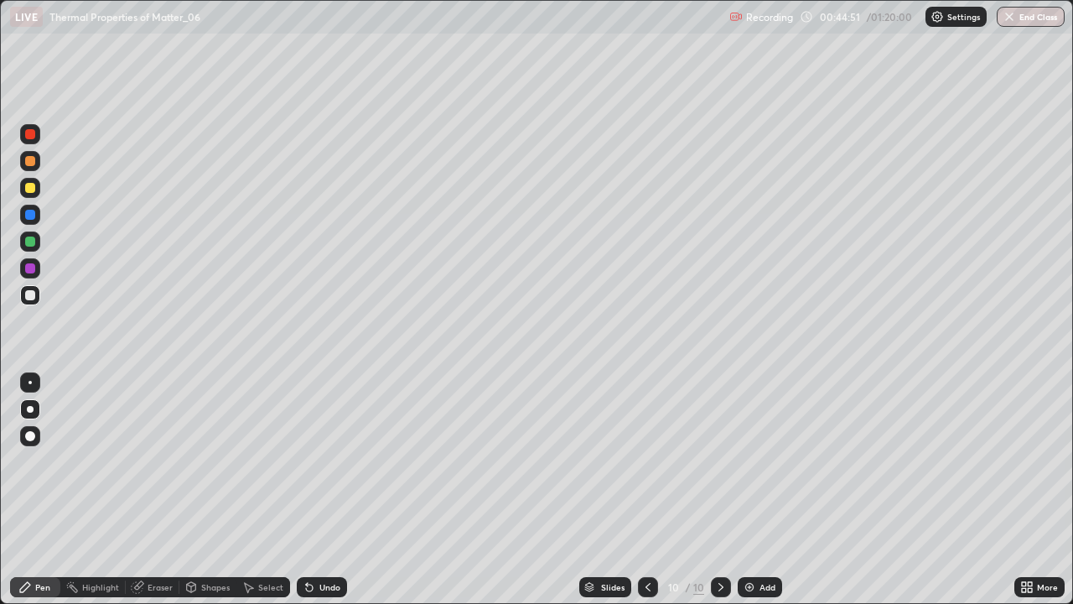
click at [32, 189] on div at bounding box center [30, 188] width 10 height 10
click at [213, 490] on div "Shapes" at bounding box center [215, 587] width 29 height 8
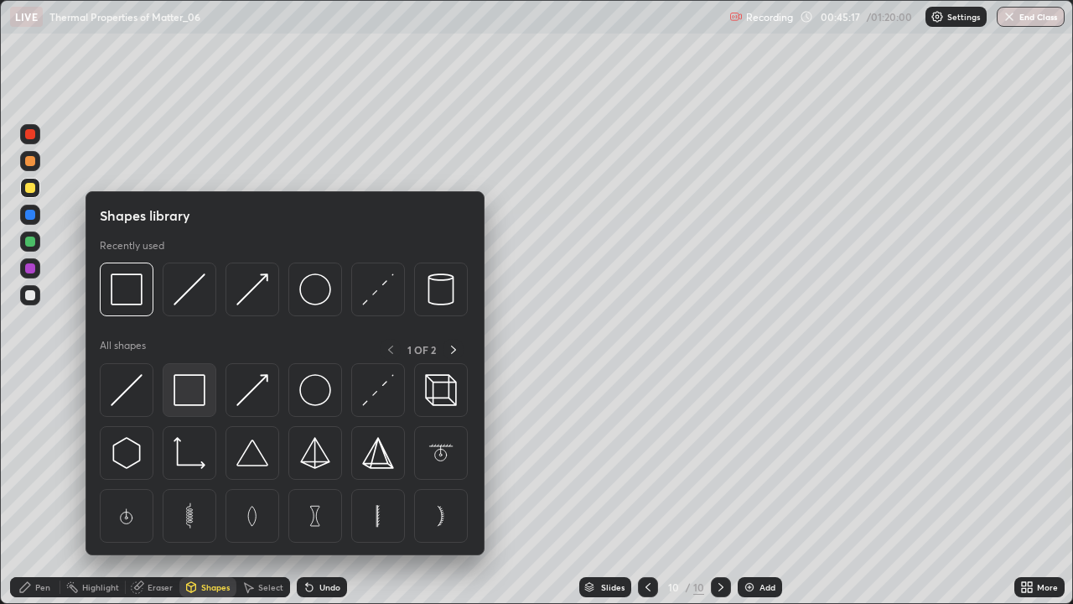
click at [194, 388] on img at bounding box center [190, 390] width 32 height 32
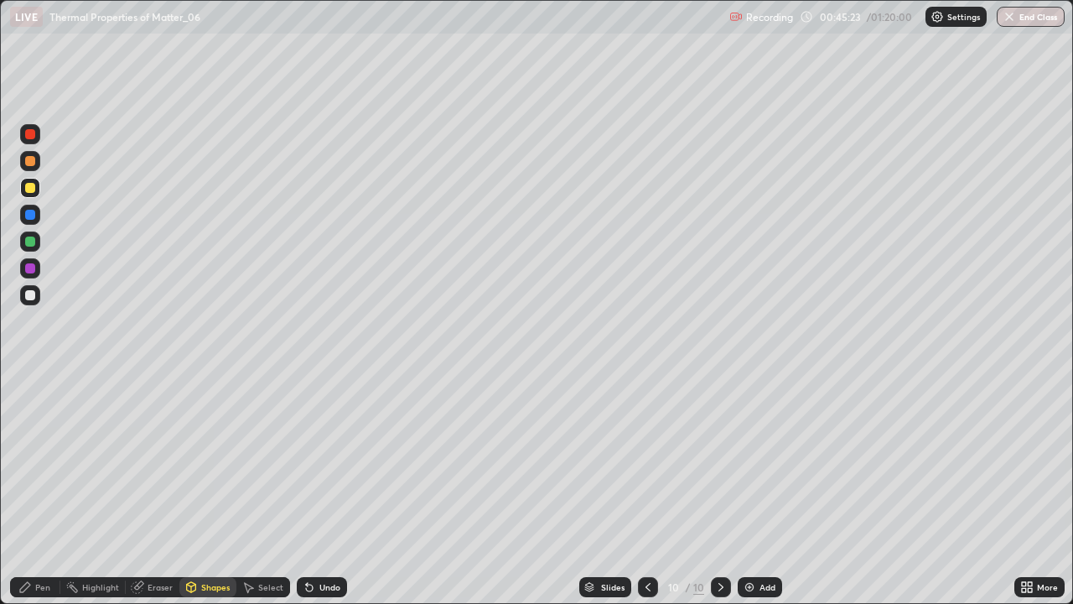
click at [150, 490] on div "Eraser" at bounding box center [160, 587] width 25 height 8
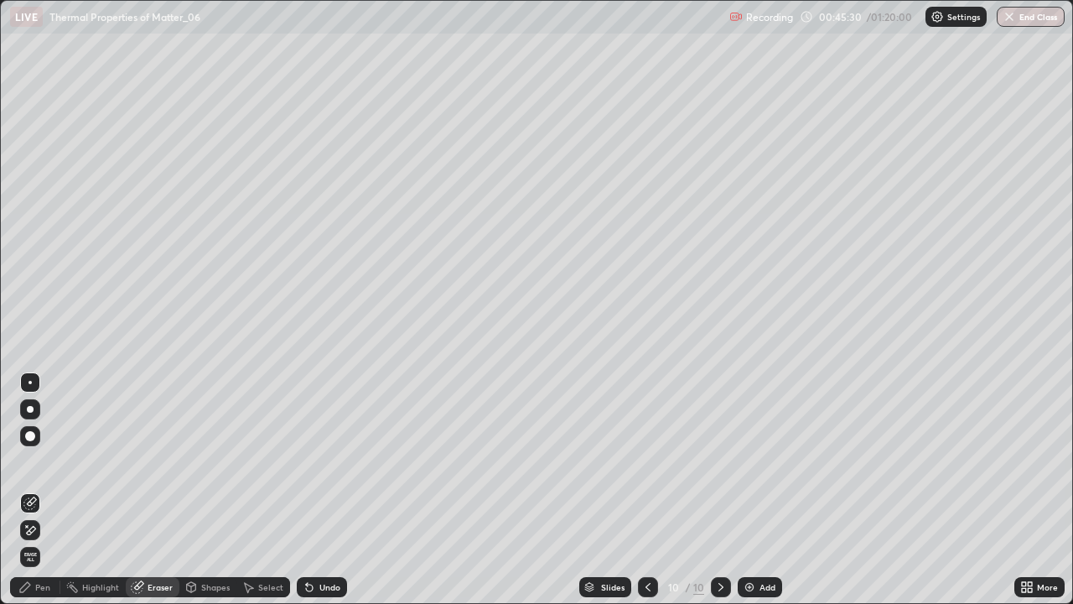
click at [35, 490] on div "Pen" at bounding box center [42, 587] width 15 height 8
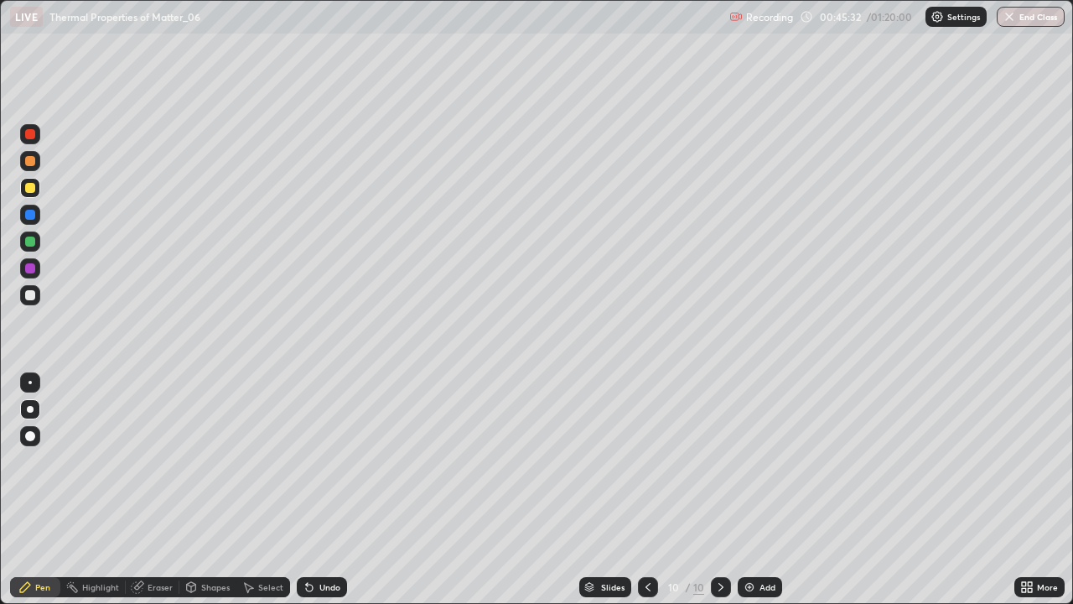
click at [25, 136] on div at bounding box center [30, 134] width 10 height 10
click at [28, 216] on div at bounding box center [30, 215] width 10 height 10
click at [30, 295] on div at bounding box center [30, 295] width 10 height 10
click at [27, 210] on div at bounding box center [30, 215] width 10 height 10
click at [31, 295] on div at bounding box center [30, 295] width 10 height 10
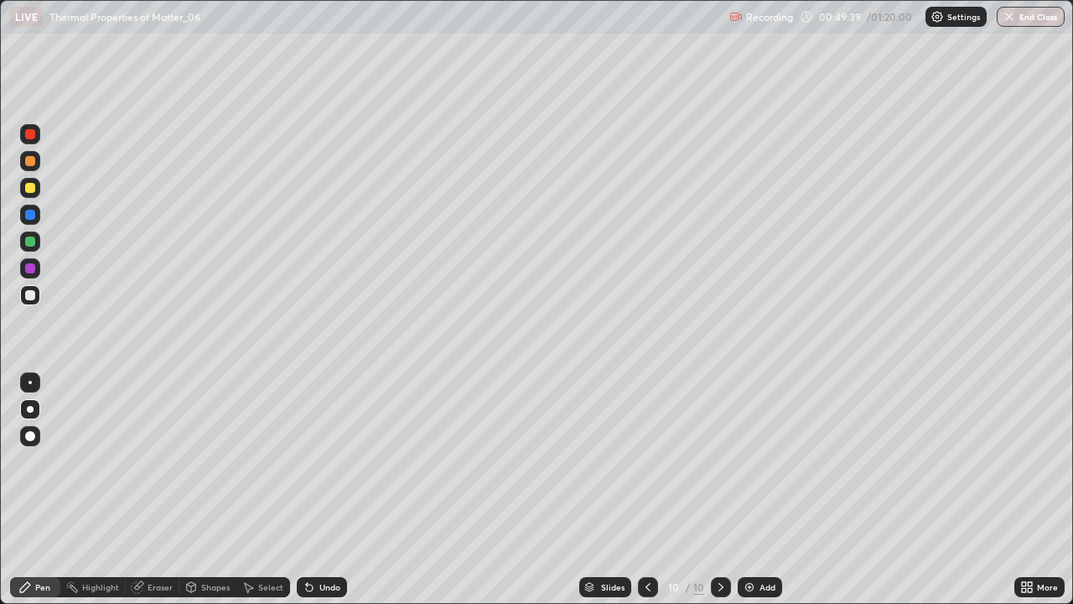
click at [30, 295] on div at bounding box center [30, 295] width 10 height 10
click at [753, 490] on img at bounding box center [749, 586] width 13 height 13
click at [31, 186] on div at bounding box center [30, 188] width 10 height 10
click at [29, 294] on div at bounding box center [30, 295] width 10 height 10
click at [330, 490] on div "Undo" at bounding box center [322, 587] width 50 height 20
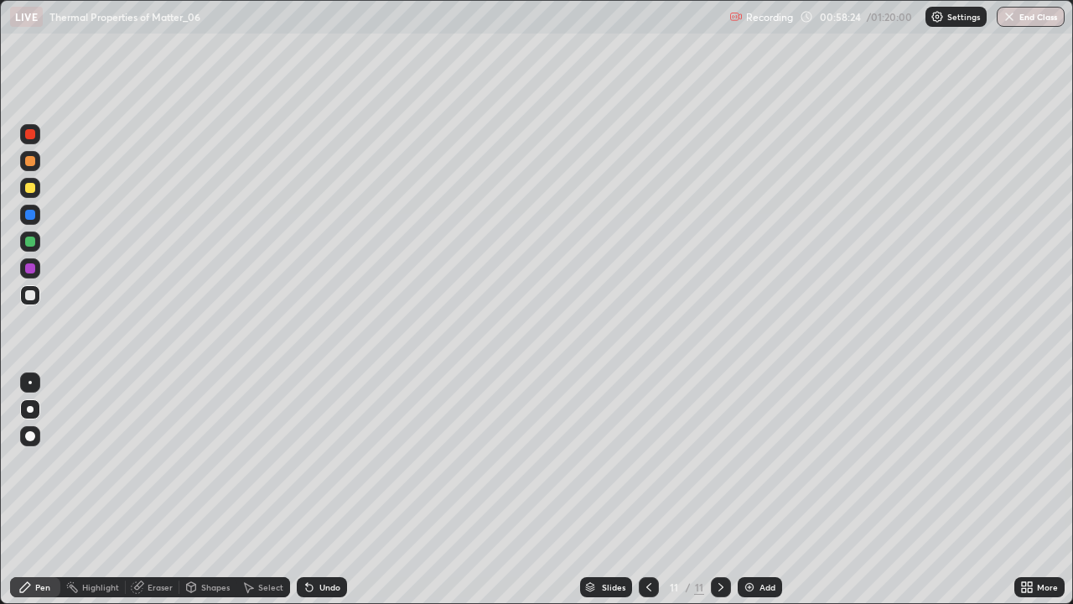
click at [330, 490] on div "Undo" at bounding box center [329, 587] width 21 height 8
click at [755, 490] on div "Add" at bounding box center [760, 587] width 44 height 20
click at [28, 191] on div at bounding box center [30, 188] width 10 height 10
click at [322, 490] on div "Undo" at bounding box center [322, 587] width 50 height 20
click at [30, 213] on div at bounding box center [30, 215] width 10 height 10
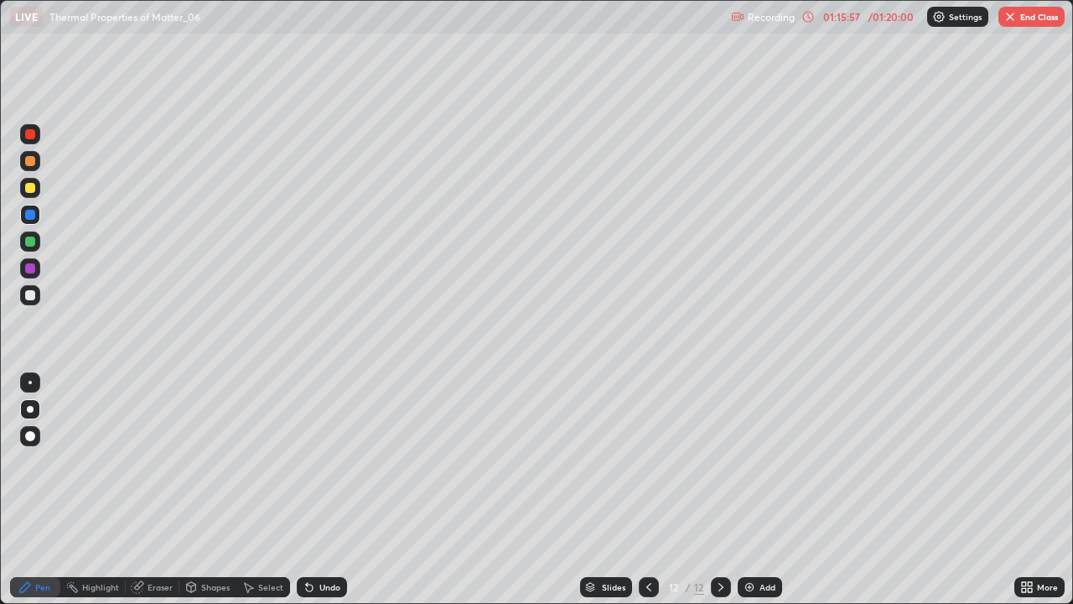
click at [1026, 22] on button "End Class" at bounding box center [1031, 17] width 66 height 20
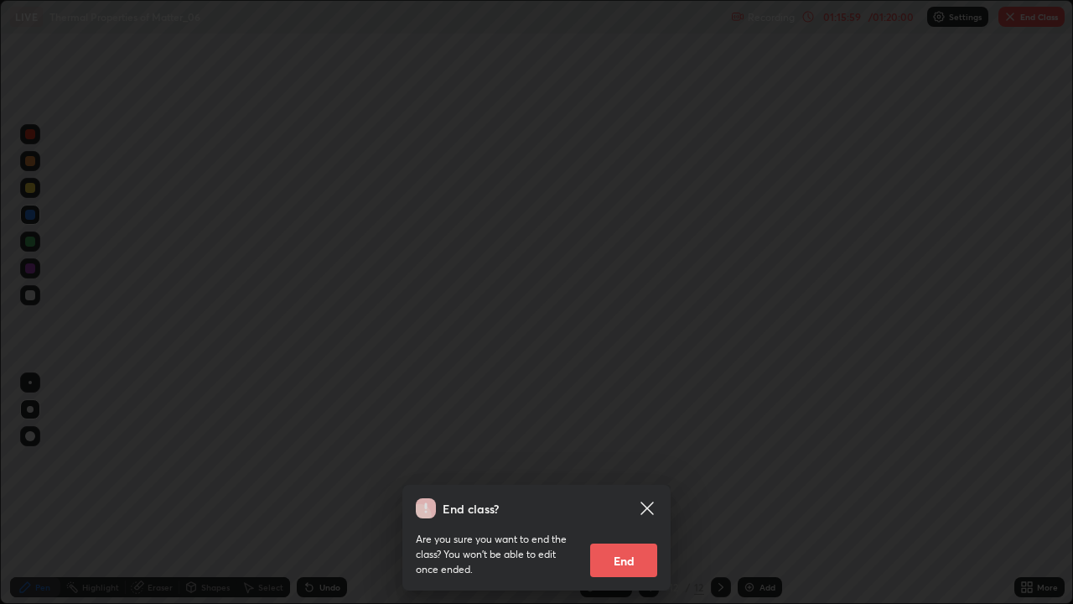
click at [635, 490] on button "End" at bounding box center [623, 560] width 67 height 34
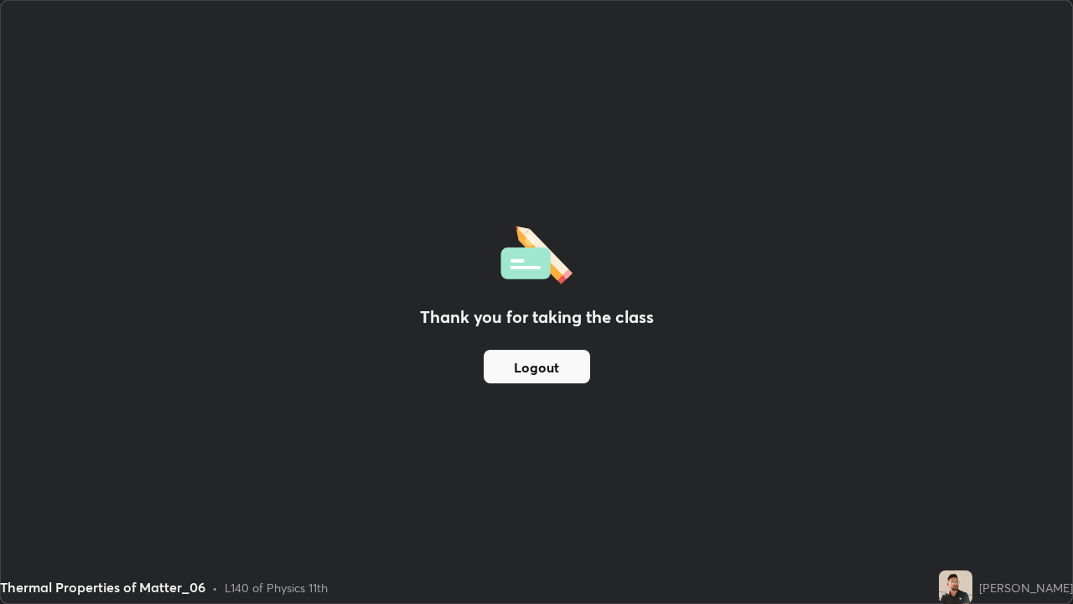
click at [503, 365] on button "Logout" at bounding box center [537, 367] width 106 height 34
click at [510, 376] on button "Logout" at bounding box center [537, 367] width 106 height 34
